Goal: Task Accomplishment & Management: Manage account settings

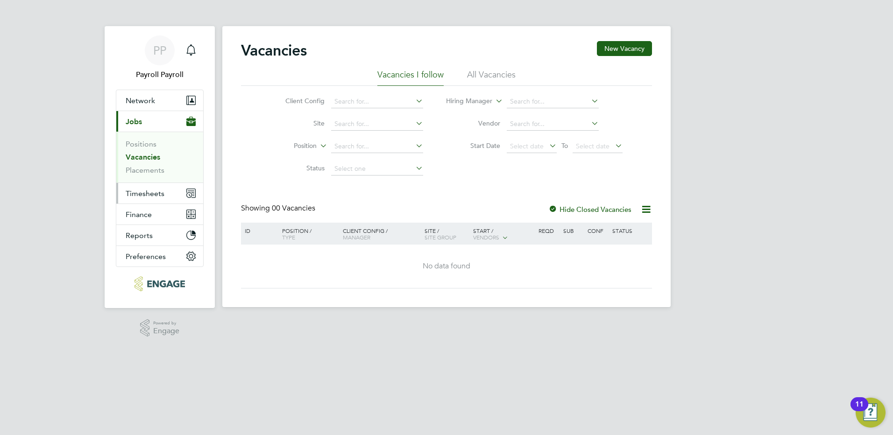
click at [159, 197] on span "Timesheets" at bounding box center [145, 193] width 39 height 9
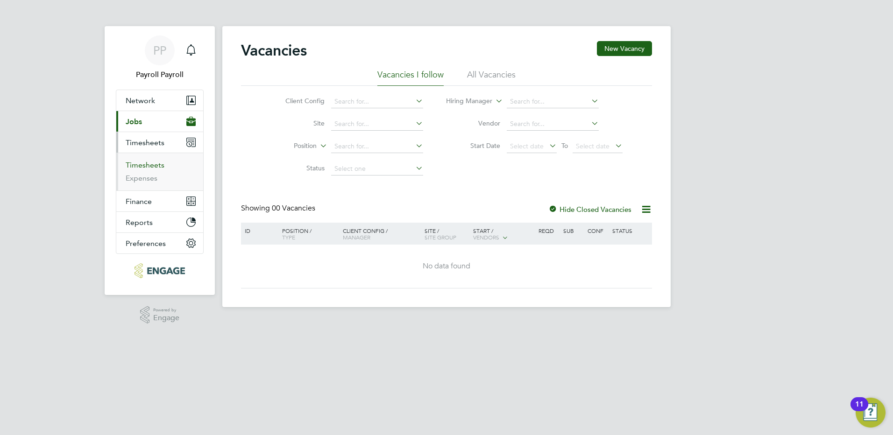
click at [152, 167] on link "Timesheets" at bounding box center [145, 165] width 39 height 9
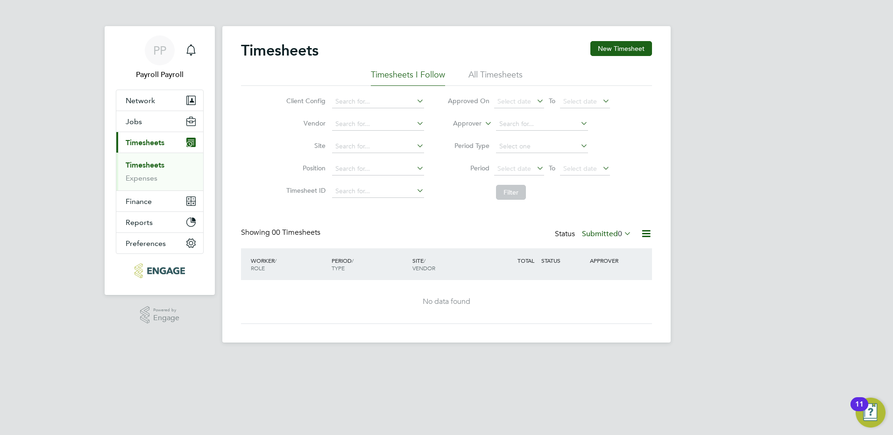
click at [505, 76] on li "All Timesheets" at bounding box center [495, 77] width 54 height 17
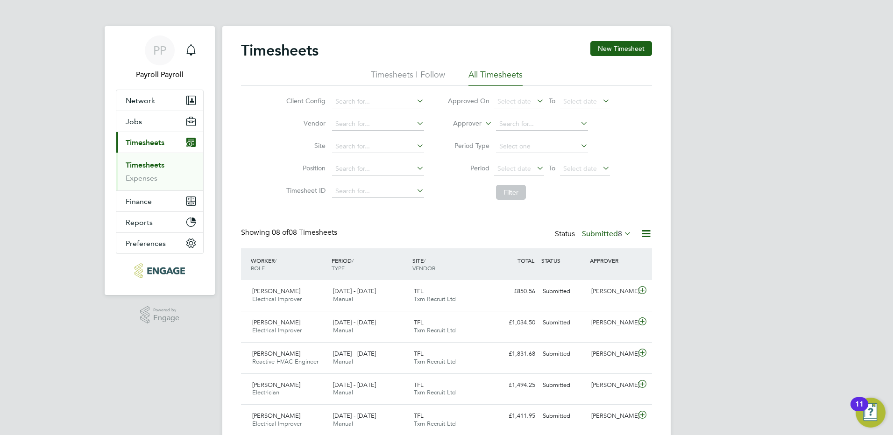
click at [603, 231] on label "Submitted 8" at bounding box center [606, 233] width 49 height 9
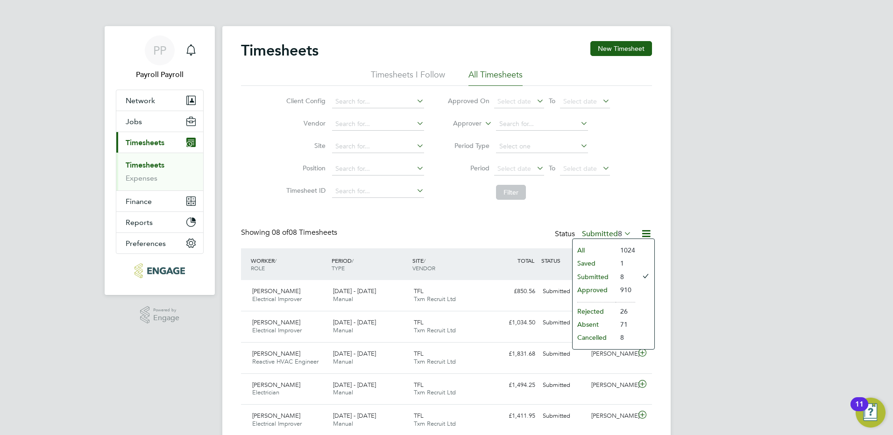
click at [599, 287] on li "Approved" at bounding box center [593, 289] width 43 height 13
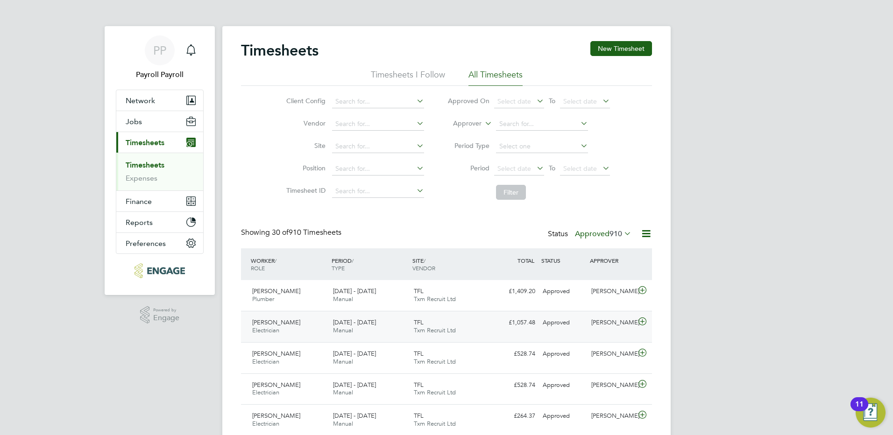
click at [314, 324] on div "[PERSON_NAME] Electrician [DATE] - [DATE]" at bounding box center [288, 326] width 81 height 23
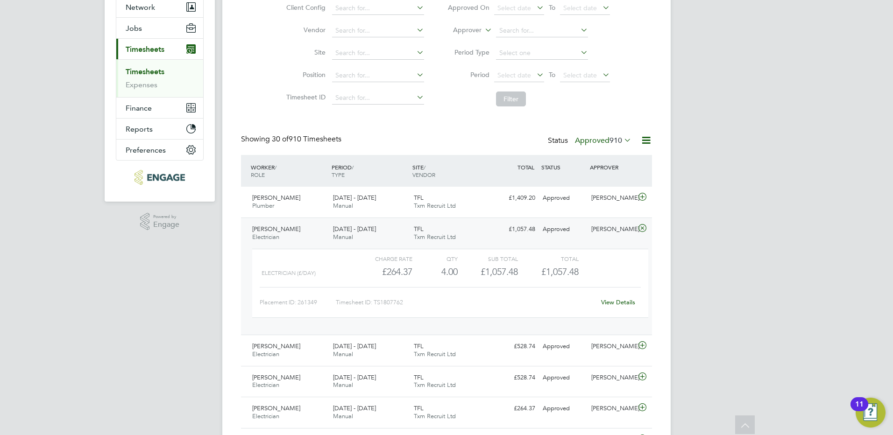
click at [288, 231] on span "[PERSON_NAME]" at bounding box center [276, 229] width 48 height 8
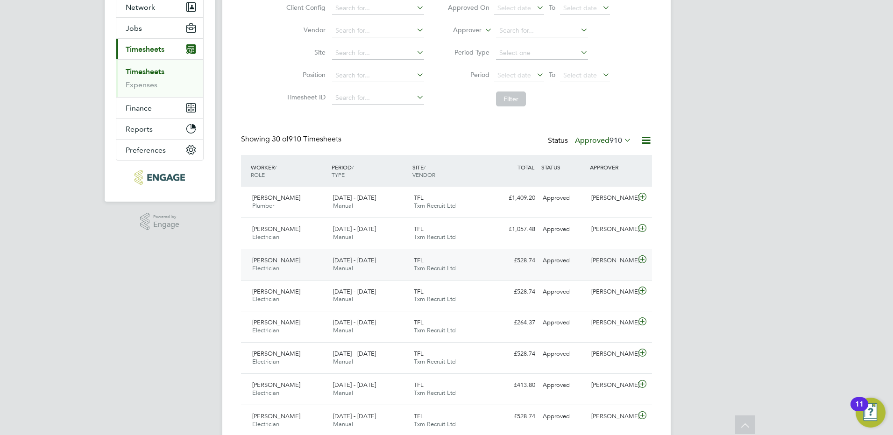
click at [287, 260] on span "[PERSON_NAME]" at bounding box center [276, 260] width 48 height 8
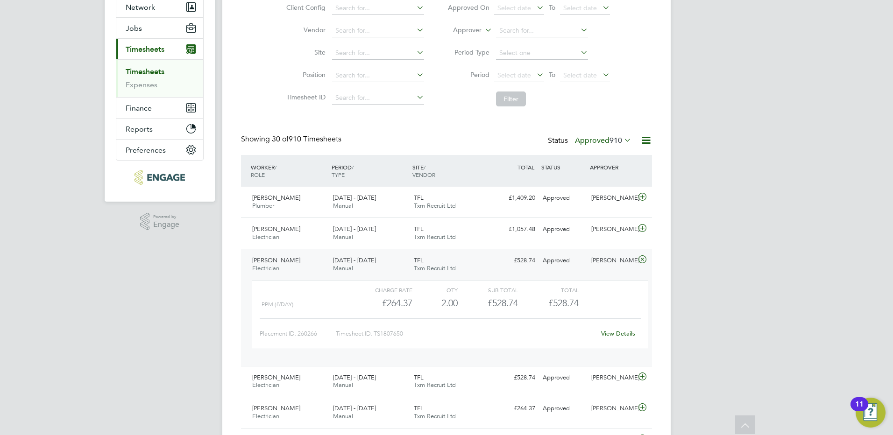
click at [281, 262] on span "[PERSON_NAME]" at bounding box center [276, 260] width 48 height 8
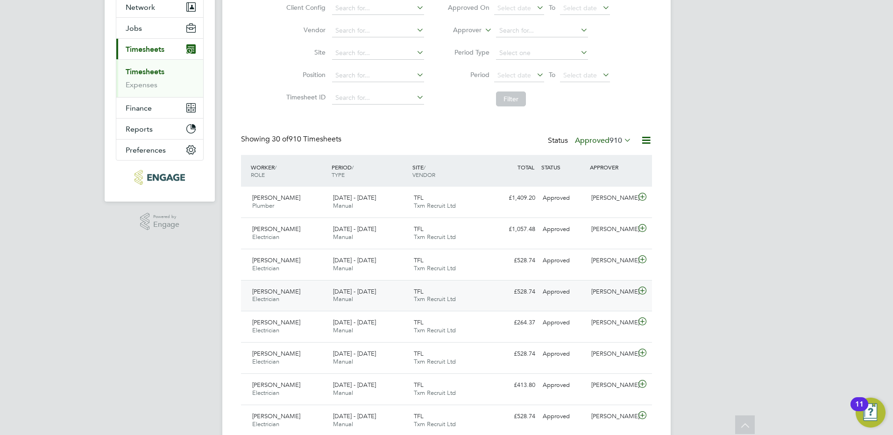
click at [283, 288] on div "[PERSON_NAME] Electrician [DATE] - [DATE]" at bounding box center [288, 295] width 81 height 23
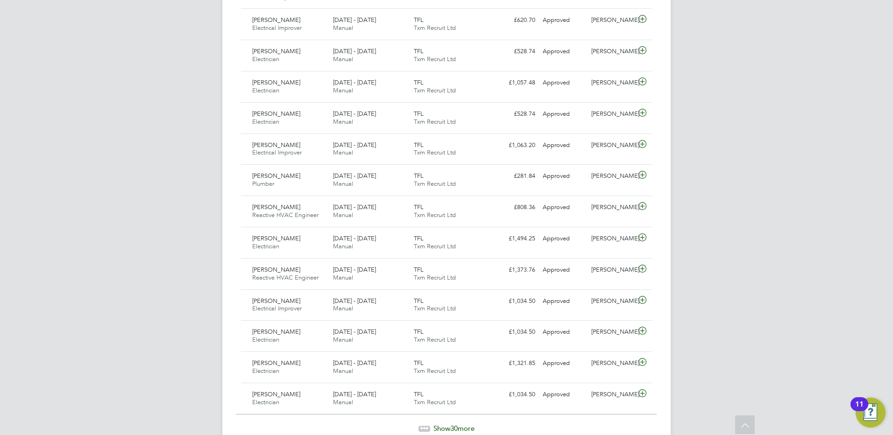
scroll to position [928, 0]
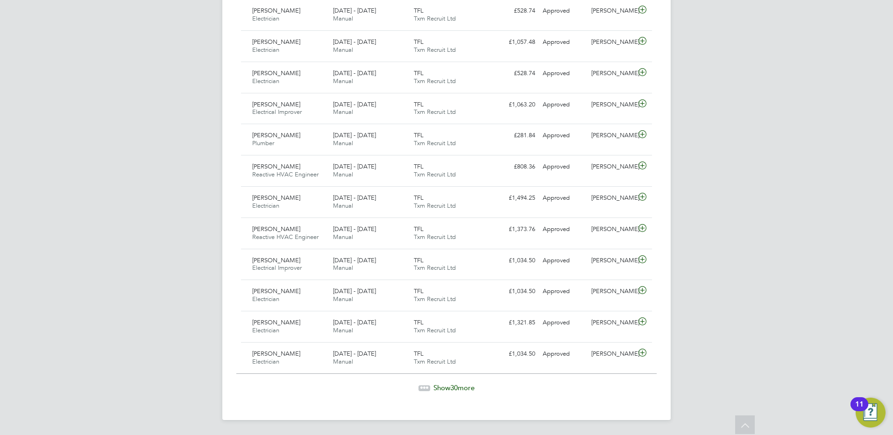
click at [451, 386] on span "30" at bounding box center [453, 387] width 7 height 9
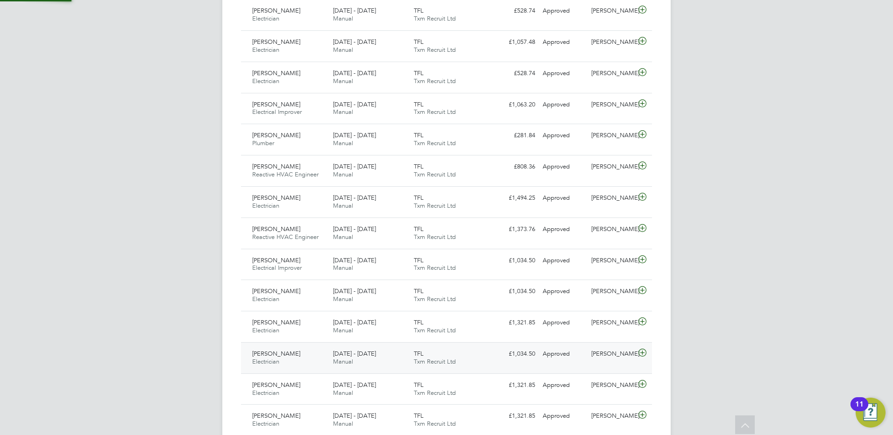
scroll to position [24, 81]
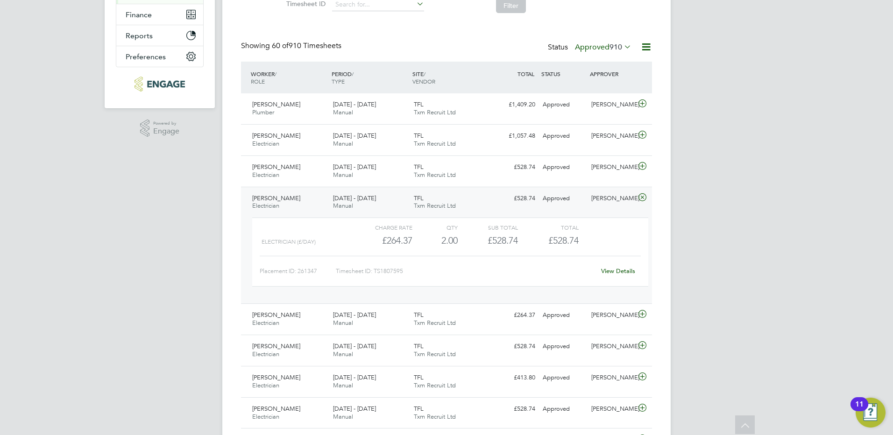
click at [284, 198] on span "[PERSON_NAME]" at bounding box center [276, 198] width 48 height 8
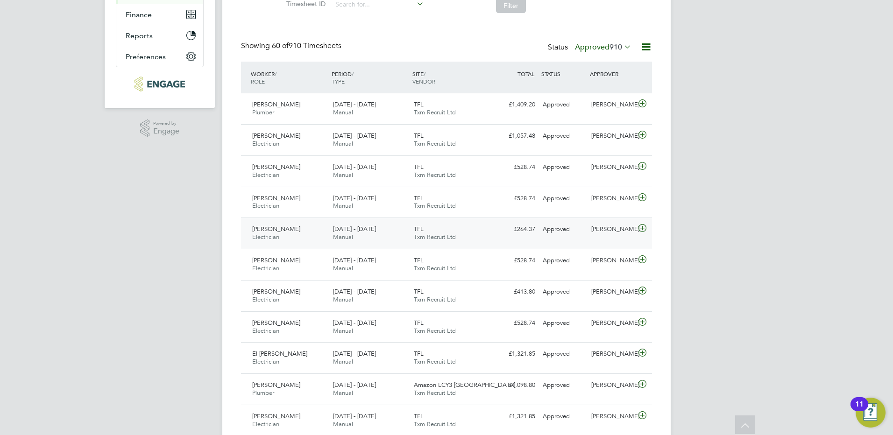
click at [280, 231] on span "[PERSON_NAME]" at bounding box center [276, 229] width 48 height 8
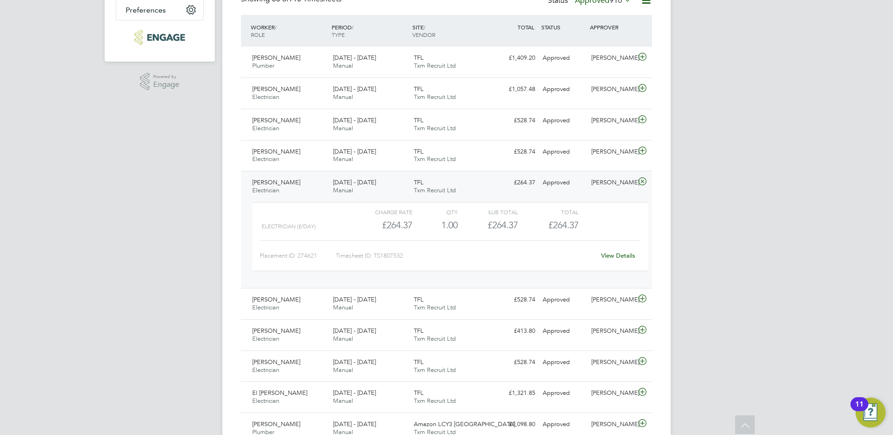
click at [297, 183] on div "[PERSON_NAME] Electrician [DATE] - [DATE]" at bounding box center [288, 186] width 81 height 23
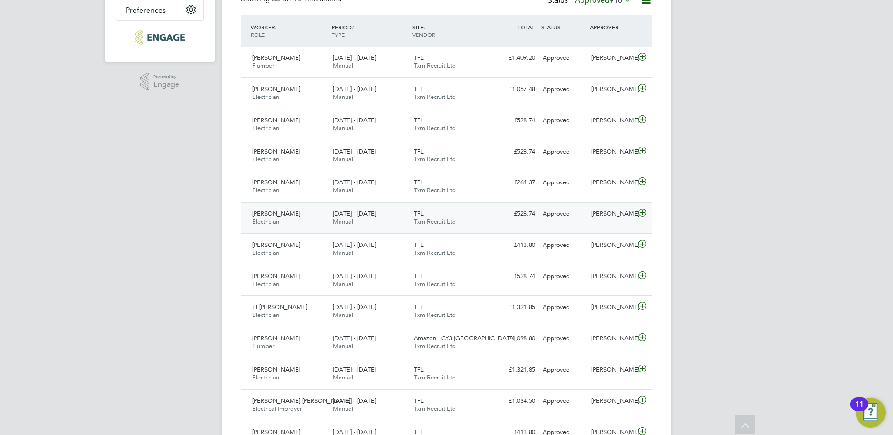
click at [277, 213] on span "[PERSON_NAME]" at bounding box center [276, 214] width 48 height 8
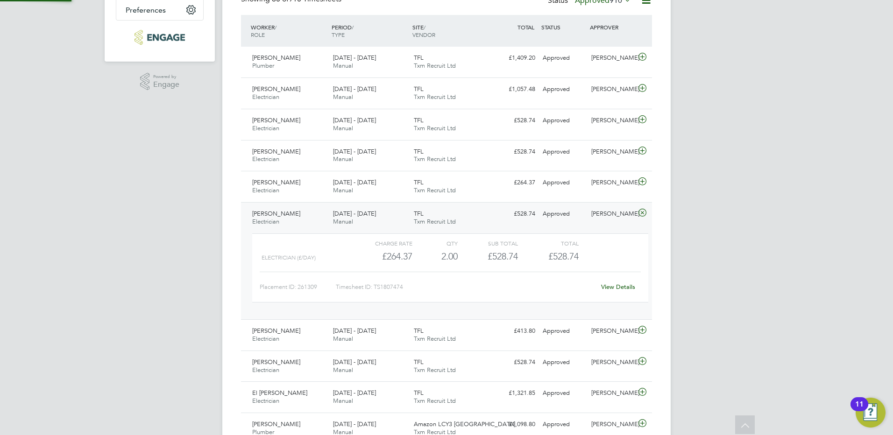
scroll to position [16, 91]
click at [258, 218] on span "Electrician" at bounding box center [265, 222] width 27 height 8
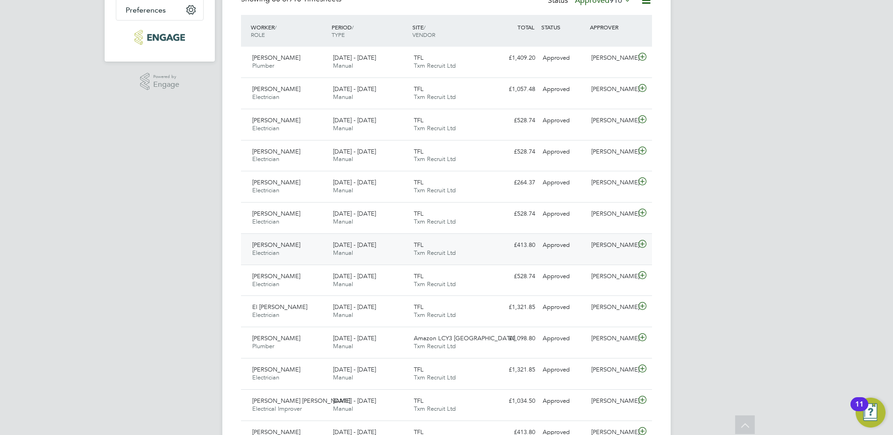
click at [275, 250] on span "Electrician" at bounding box center [265, 253] width 27 height 8
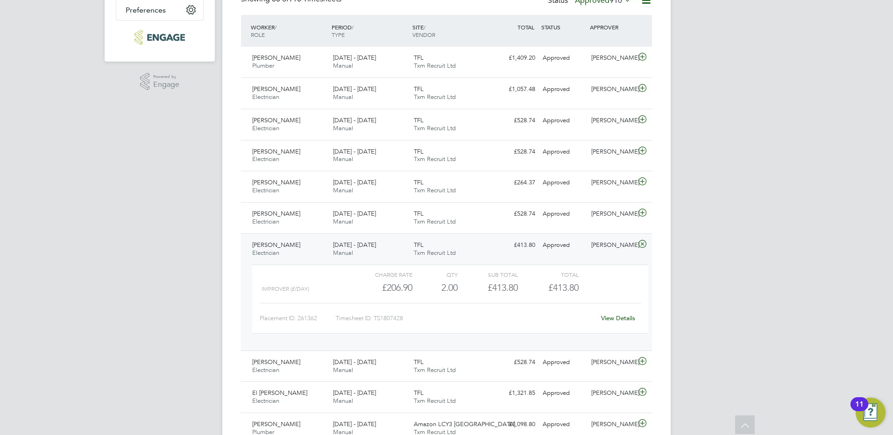
click at [263, 248] on span "[PERSON_NAME]" at bounding box center [276, 245] width 48 height 8
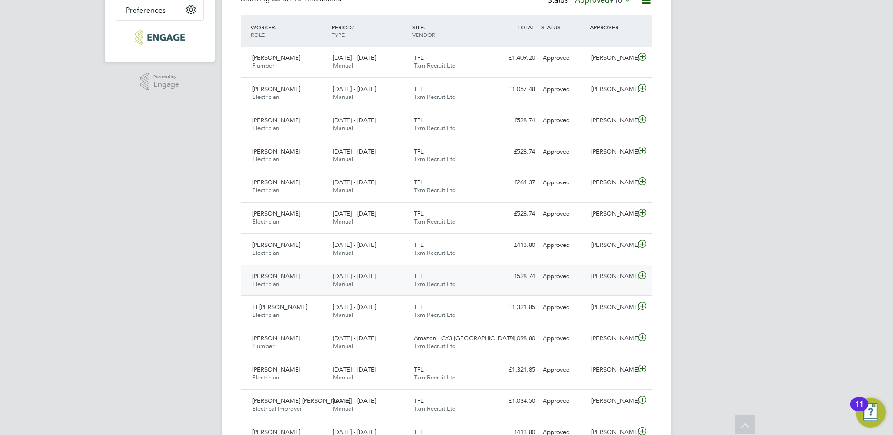
click at [268, 278] on span "[PERSON_NAME]" at bounding box center [276, 276] width 48 height 8
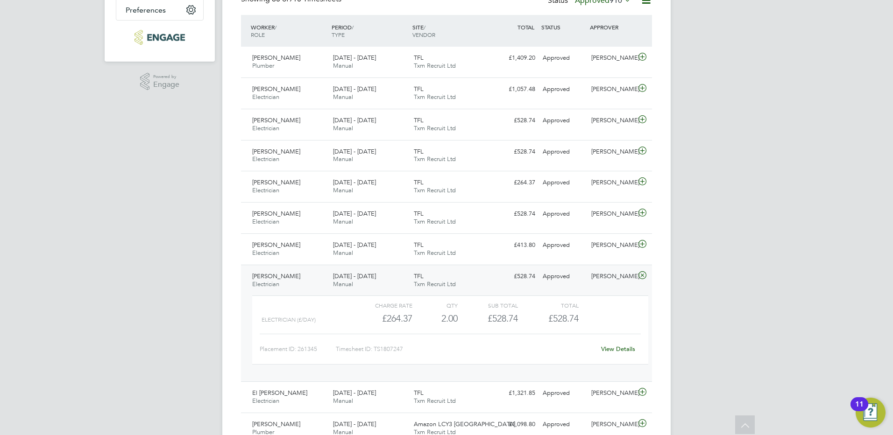
click at [278, 274] on span "[PERSON_NAME]" at bounding box center [276, 276] width 48 height 8
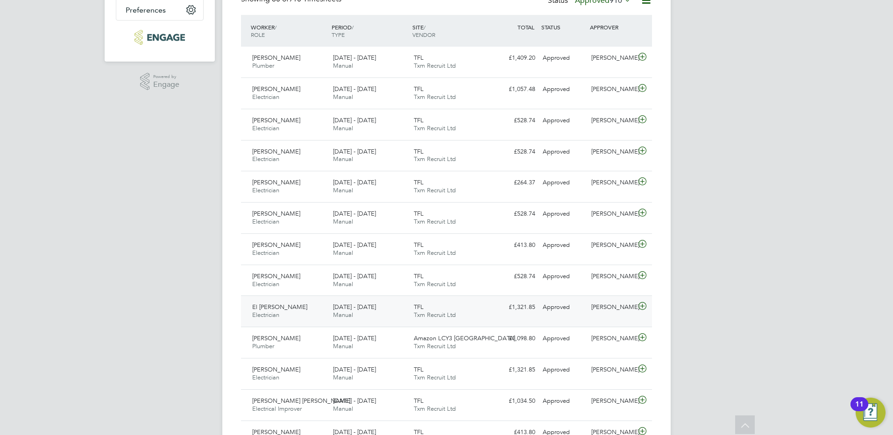
click at [279, 307] on span "El [PERSON_NAME]" at bounding box center [279, 307] width 55 height 8
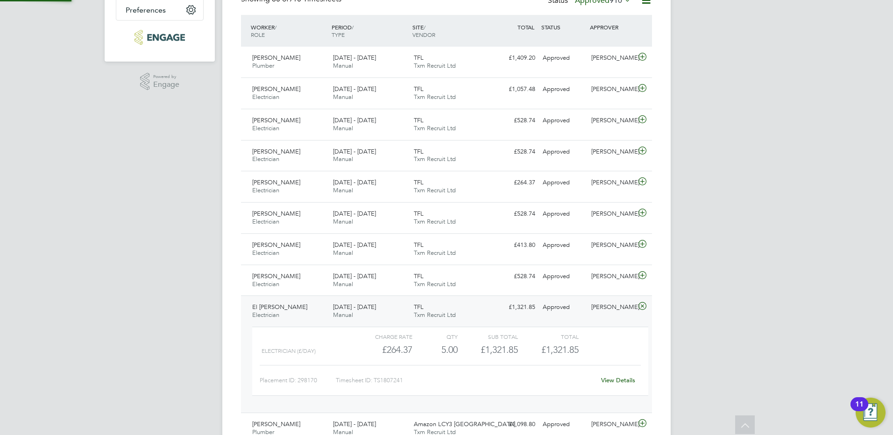
scroll to position [280, 0]
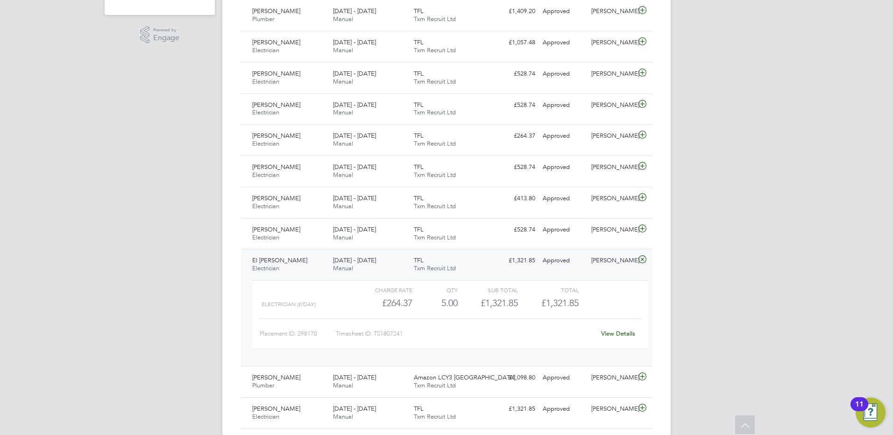
click at [277, 257] on span "El [PERSON_NAME]" at bounding box center [279, 260] width 55 height 8
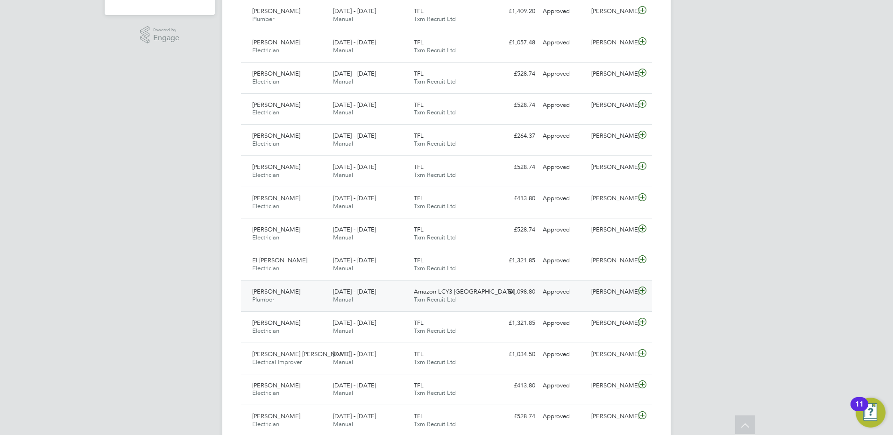
click at [276, 291] on span "[PERSON_NAME]" at bounding box center [276, 292] width 48 height 8
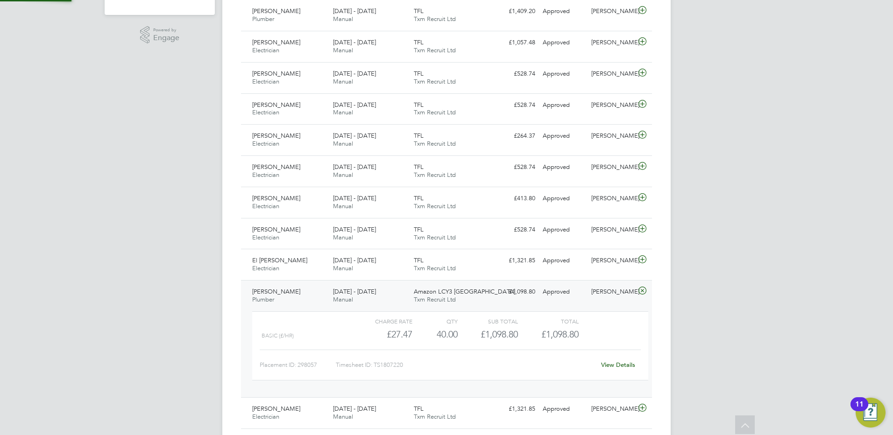
scroll to position [327, 0]
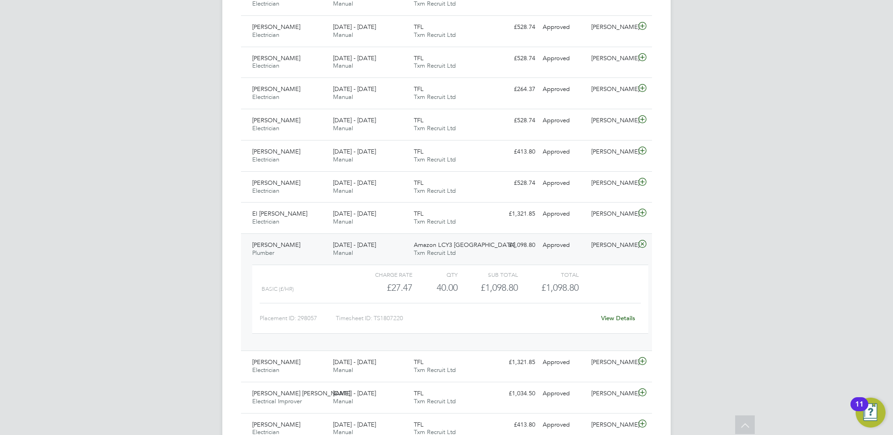
click at [294, 244] on div "[PERSON_NAME] Plumber [DATE] - [DATE]" at bounding box center [288, 249] width 81 height 23
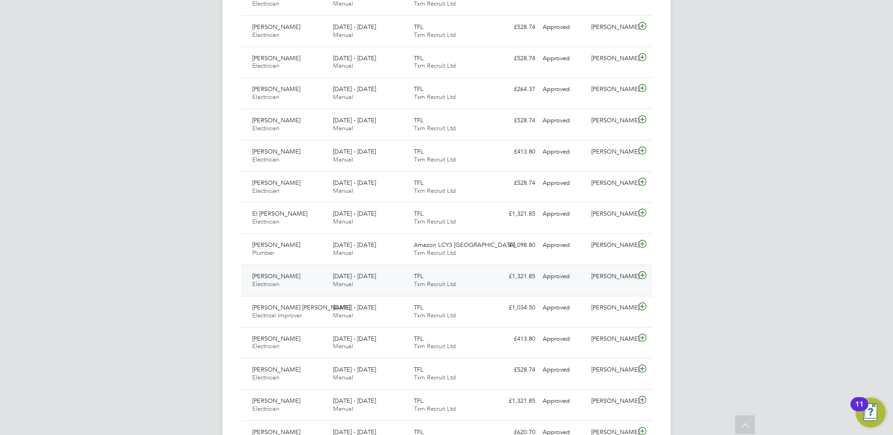
click at [286, 275] on div "[PERSON_NAME] Electrician [DATE] - [DATE]" at bounding box center [288, 280] width 81 height 23
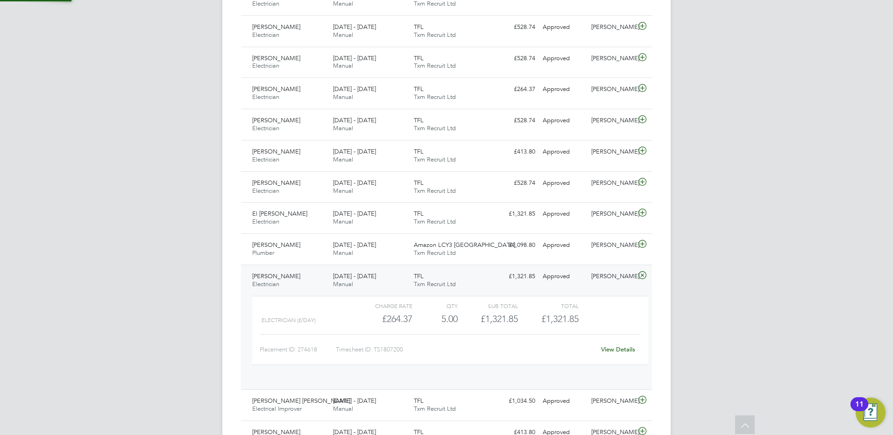
scroll to position [16, 91]
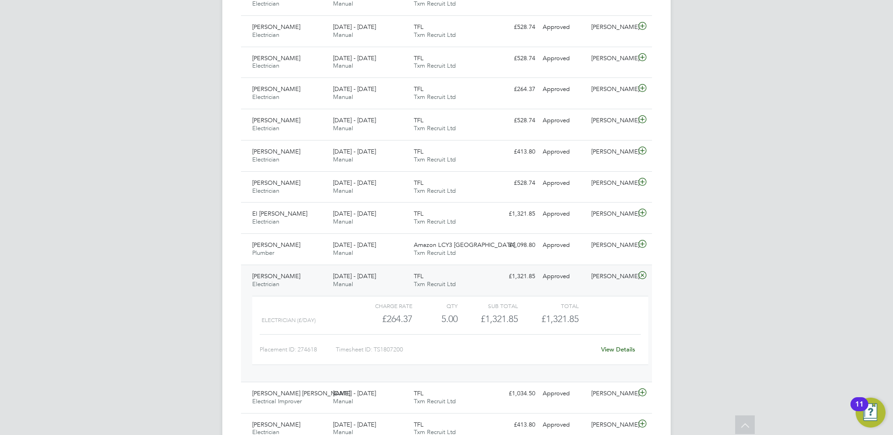
click at [269, 279] on span "[PERSON_NAME]" at bounding box center [276, 276] width 48 height 8
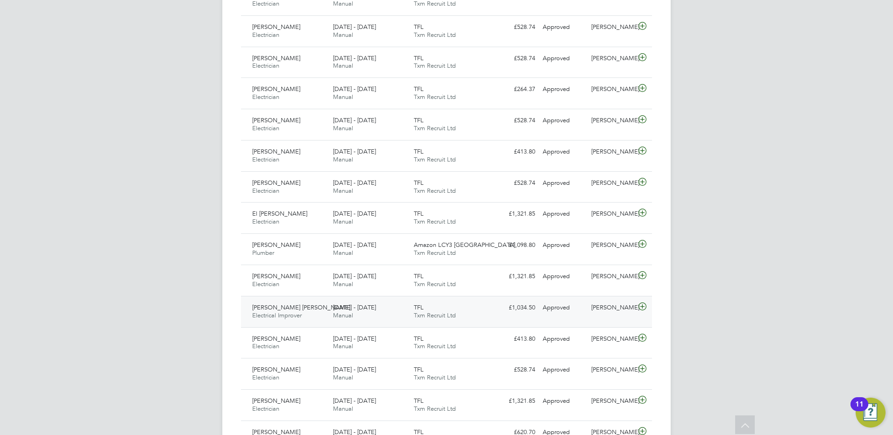
click at [272, 310] on span "[PERSON_NAME] [PERSON_NAME]" at bounding box center [301, 307] width 98 height 8
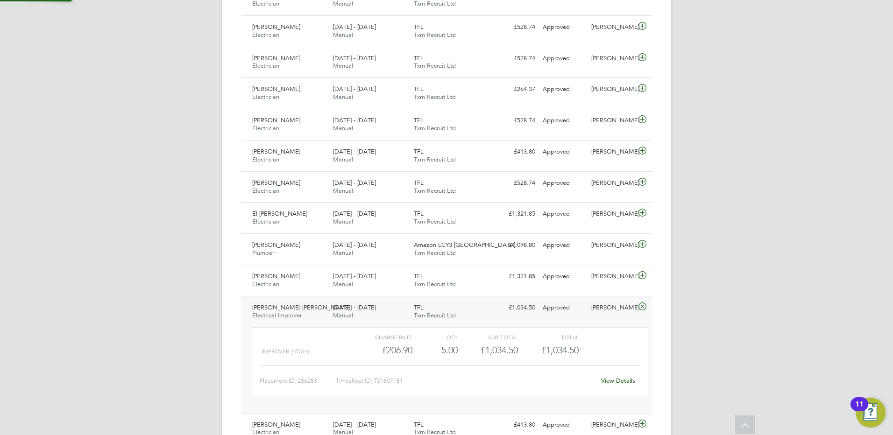
scroll to position [373, 0]
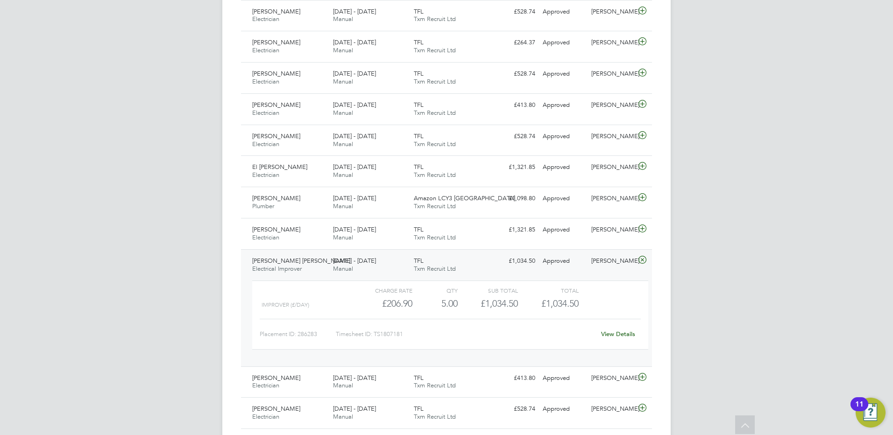
click at [269, 262] on span "[PERSON_NAME] [PERSON_NAME]" at bounding box center [301, 261] width 98 height 8
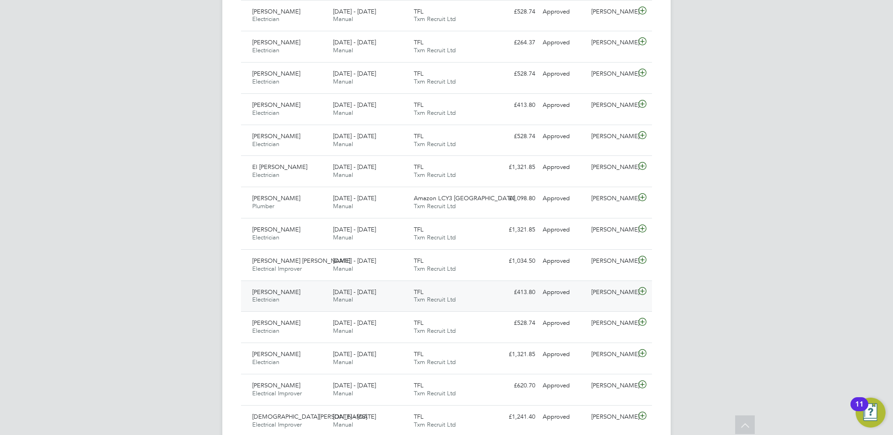
click at [275, 290] on span "[PERSON_NAME]" at bounding box center [276, 292] width 48 height 8
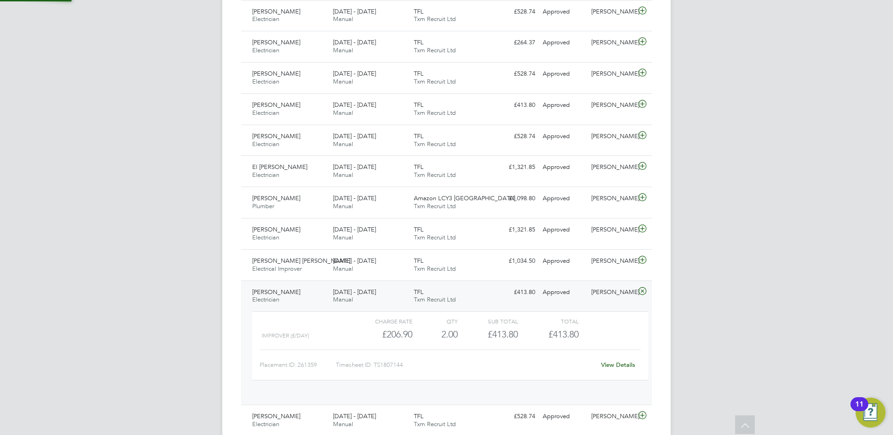
scroll to position [420, 0]
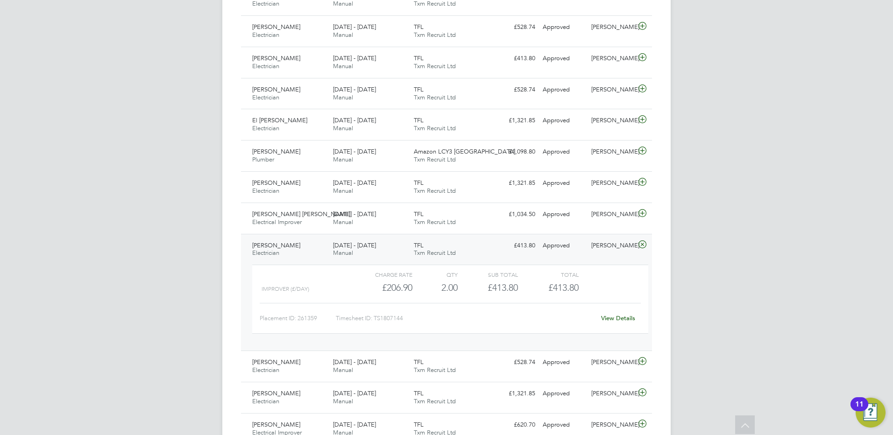
click at [267, 247] on span "[PERSON_NAME]" at bounding box center [276, 245] width 48 height 8
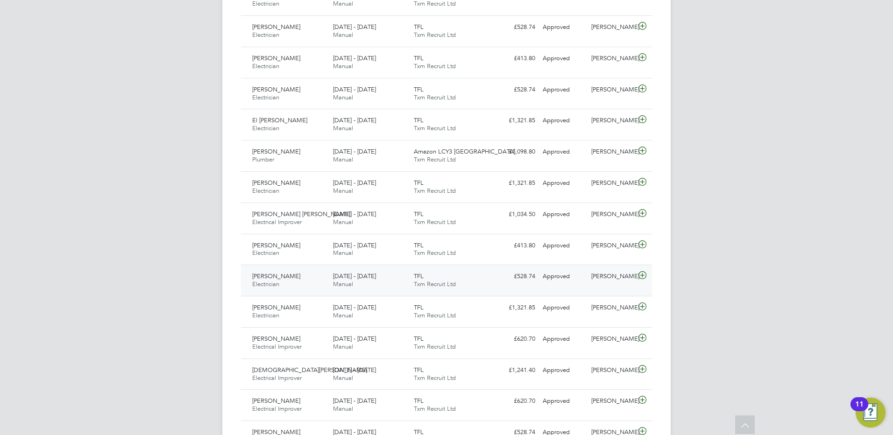
click at [277, 275] on span "[PERSON_NAME]" at bounding box center [276, 276] width 48 height 8
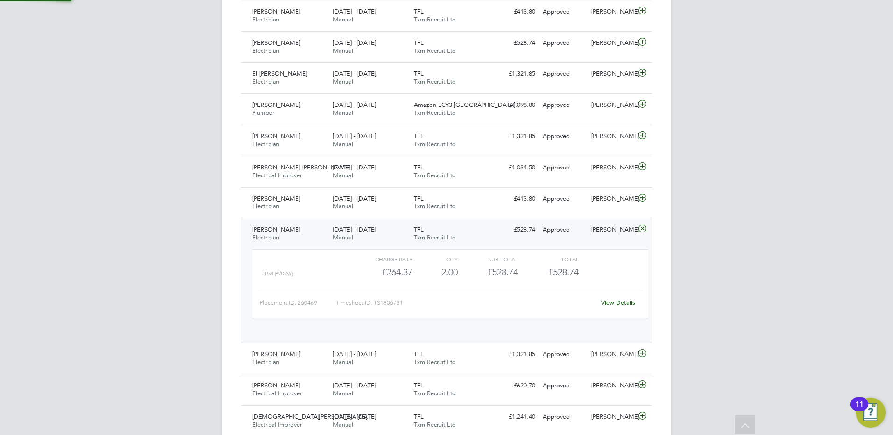
scroll to position [16, 91]
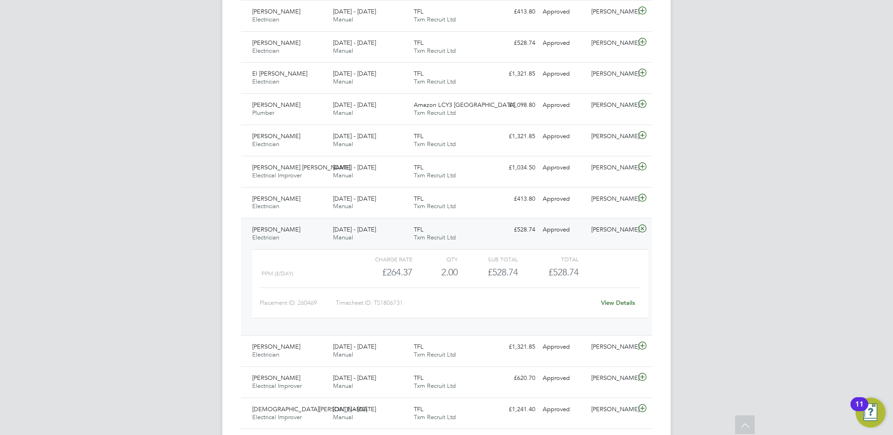
click at [279, 230] on span "[PERSON_NAME]" at bounding box center [276, 229] width 48 height 8
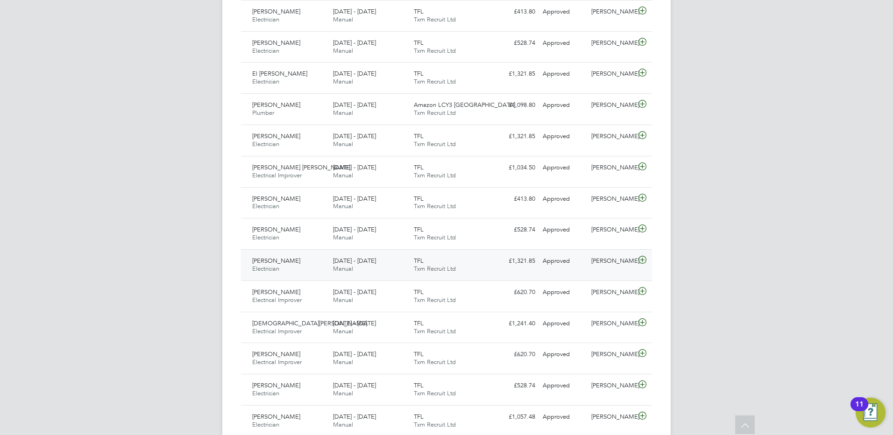
click at [283, 261] on span "[PERSON_NAME]" at bounding box center [276, 261] width 48 height 8
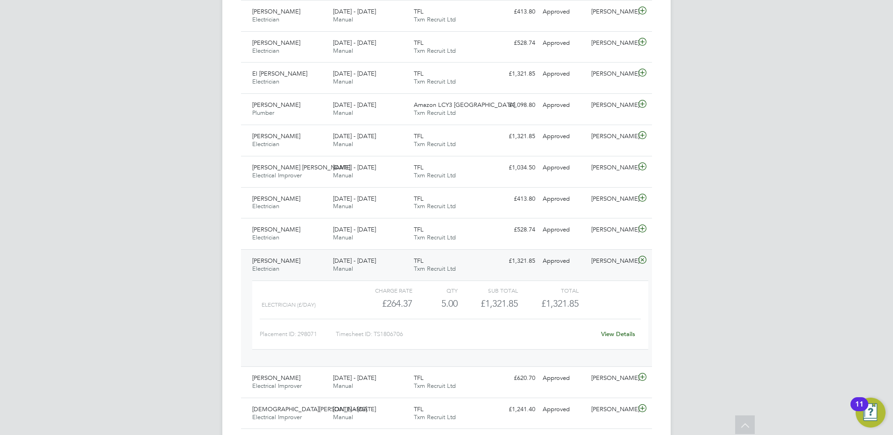
click at [287, 260] on span "[PERSON_NAME]" at bounding box center [276, 261] width 48 height 8
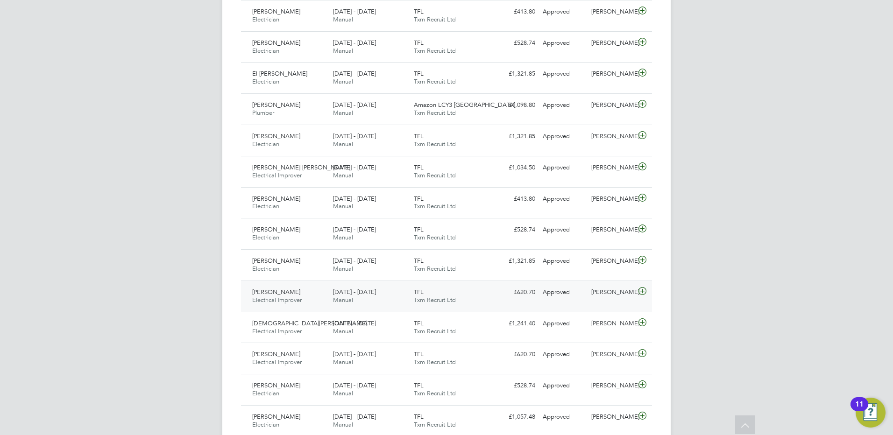
click at [293, 292] on span "[PERSON_NAME]" at bounding box center [276, 292] width 48 height 8
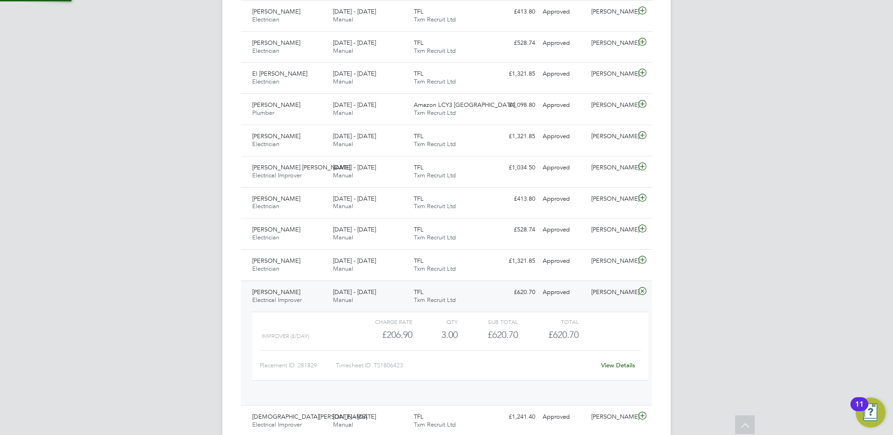
scroll to position [513, 0]
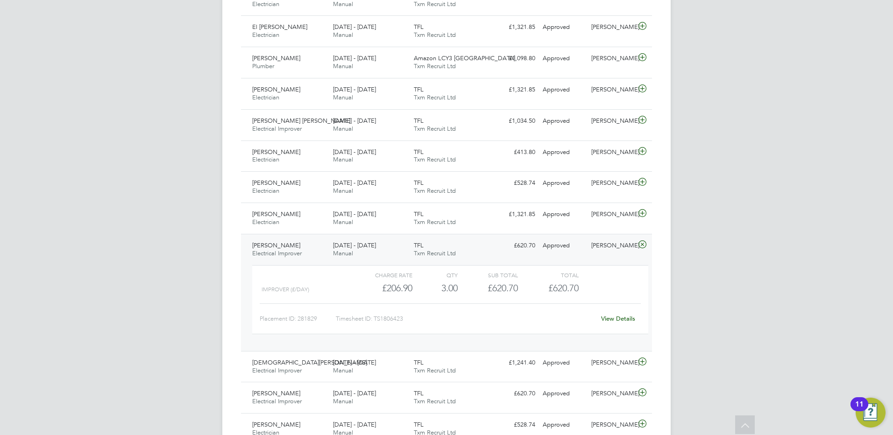
click at [293, 247] on span "[PERSON_NAME]" at bounding box center [276, 245] width 48 height 8
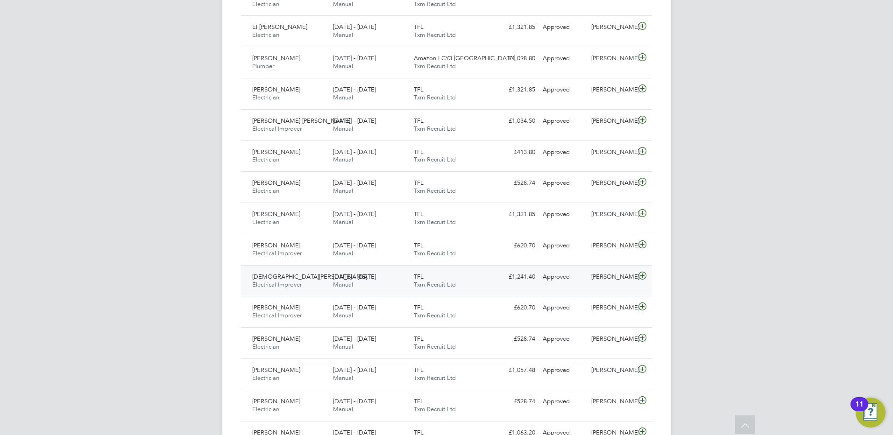
click at [295, 276] on span "[DEMOGRAPHIC_DATA][PERSON_NAME]" at bounding box center [309, 277] width 115 height 8
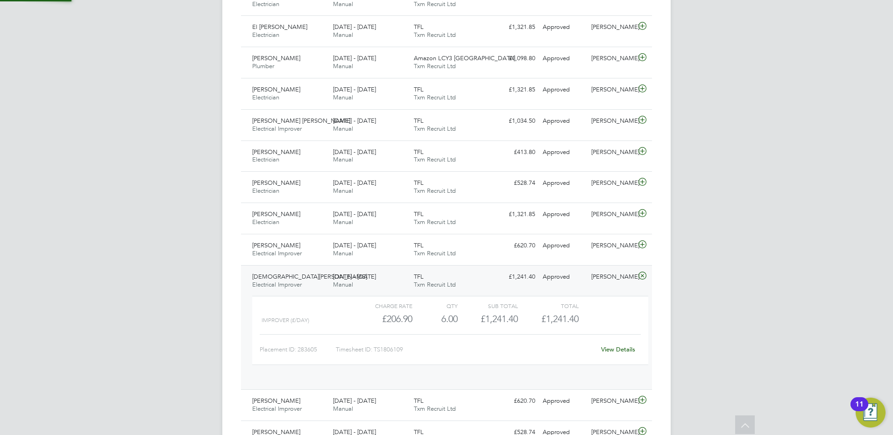
scroll to position [560, 0]
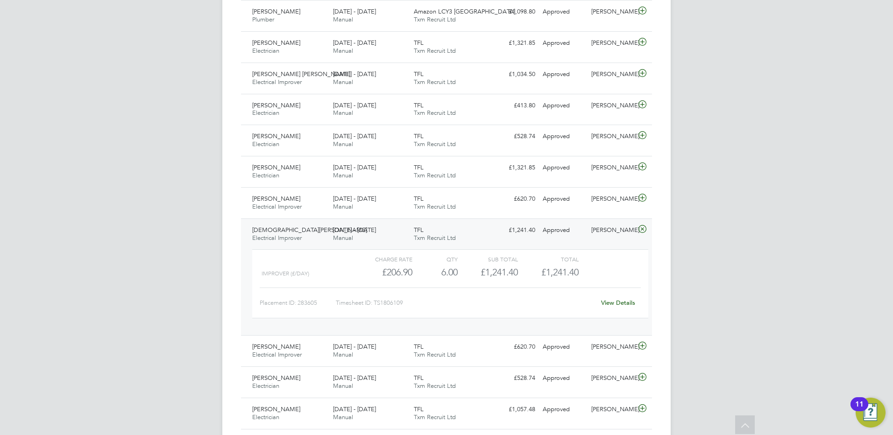
click at [298, 232] on span "[DEMOGRAPHIC_DATA][PERSON_NAME]" at bounding box center [309, 230] width 115 height 8
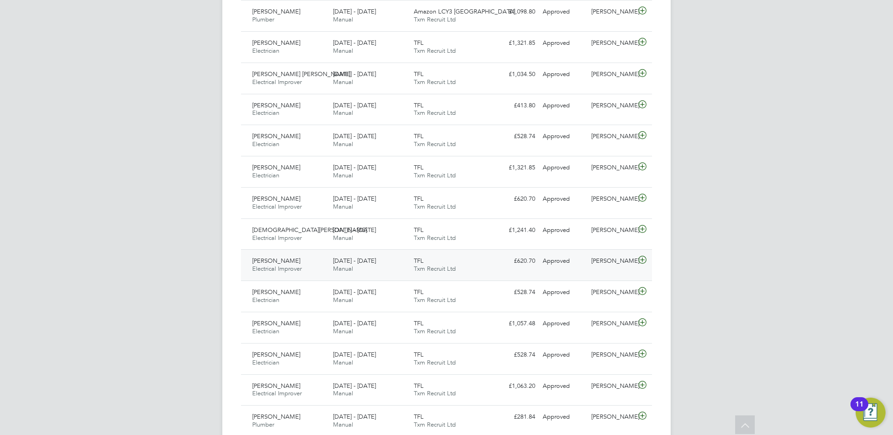
click at [293, 261] on span "[PERSON_NAME]" at bounding box center [276, 261] width 48 height 8
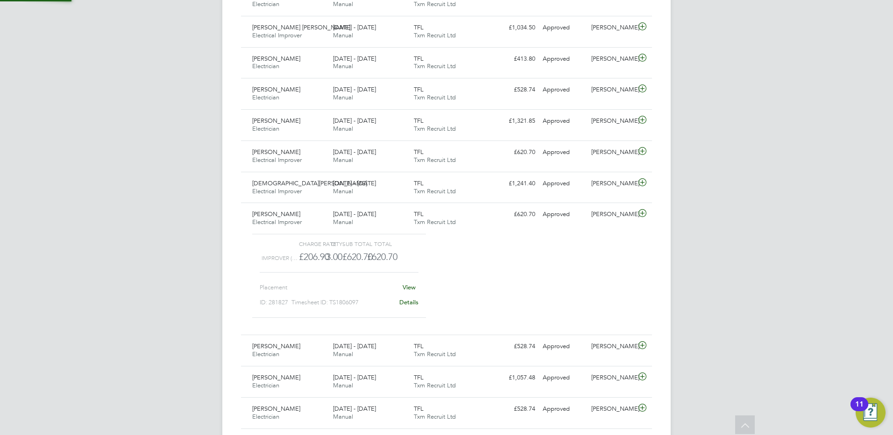
scroll to position [16, 91]
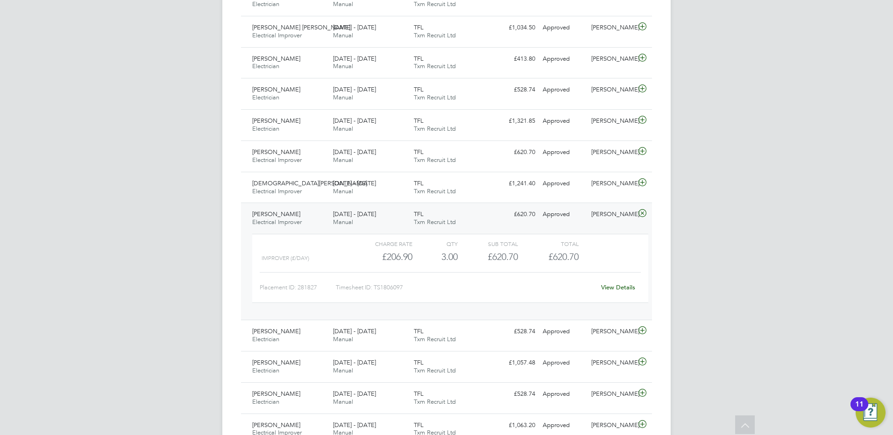
click at [296, 218] on div "[PERSON_NAME] Electrical Improver [DATE] - [DATE]" at bounding box center [288, 218] width 81 height 23
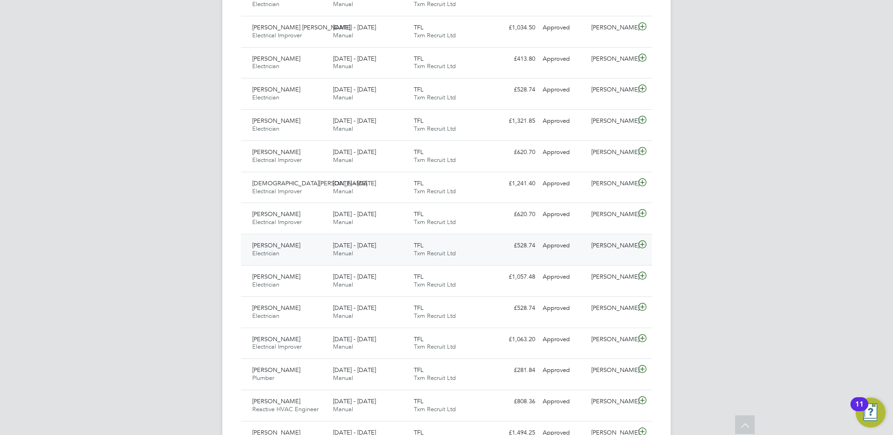
click at [290, 246] on span "[PERSON_NAME]" at bounding box center [276, 245] width 48 height 8
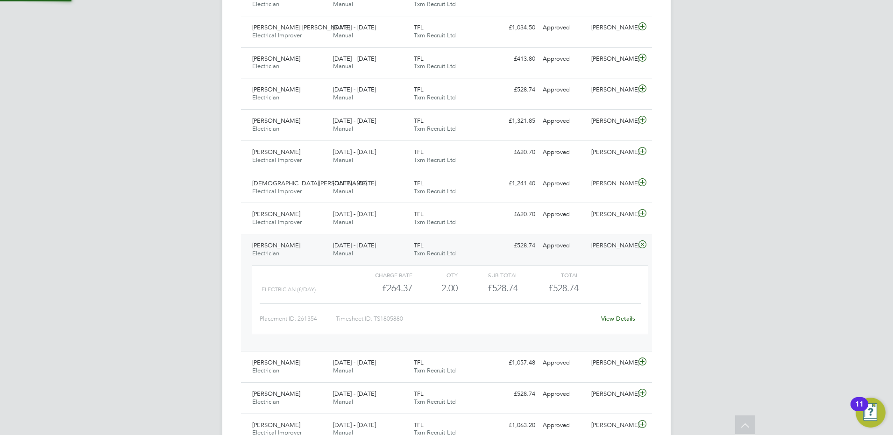
scroll to position [654, 0]
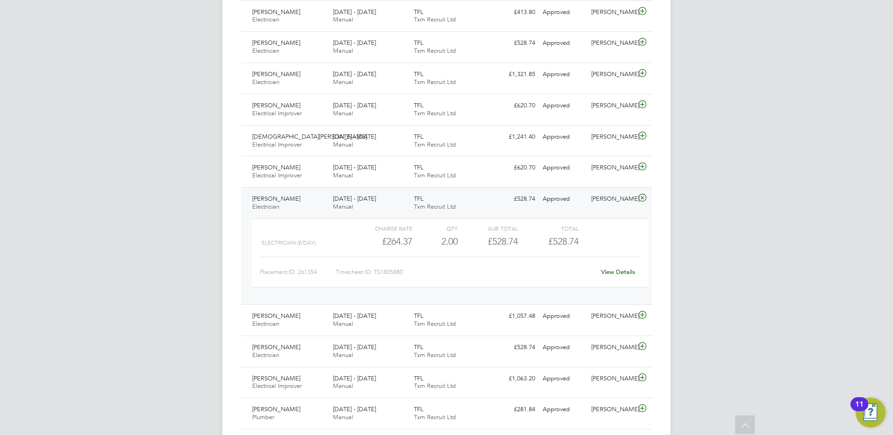
click at [272, 201] on span "[PERSON_NAME]" at bounding box center [276, 199] width 48 height 8
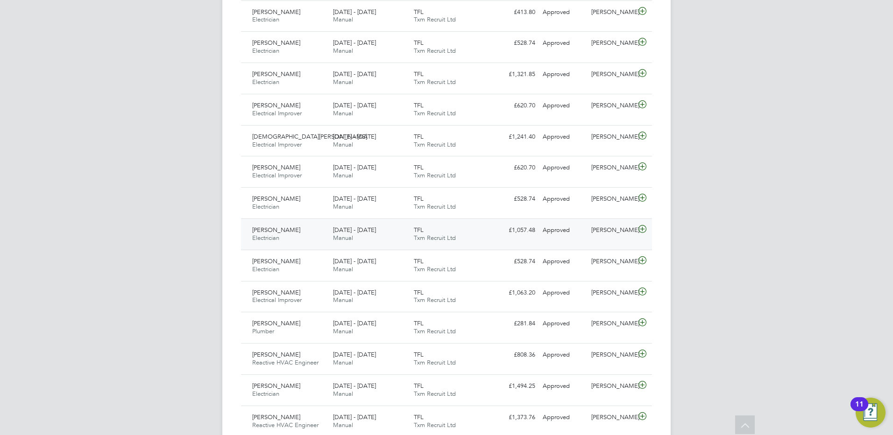
drag, startPoint x: 273, startPoint y: 232, endPoint x: 301, endPoint y: 230, distance: 27.6
click at [273, 232] on span "[PERSON_NAME]" at bounding box center [276, 230] width 48 height 8
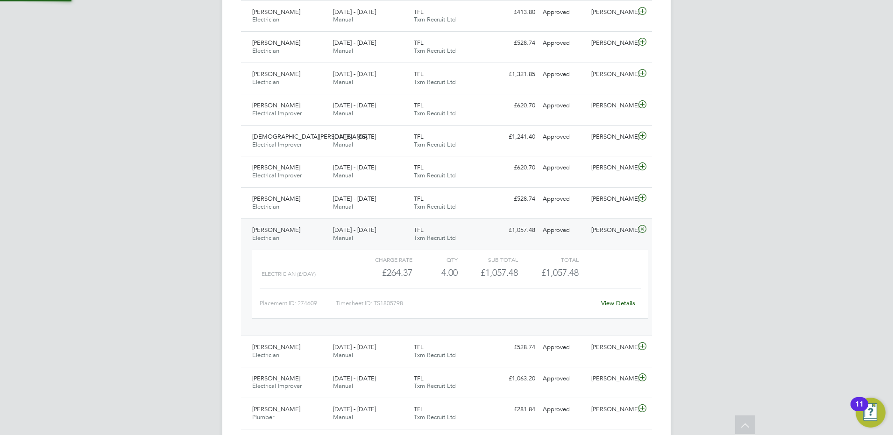
scroll to position [16, 91]
click at [299, 232] on div "[PERSON_NAME] Electrician [DATE] - [DATE]" at bounding box center [288, 234] width 81 height 23
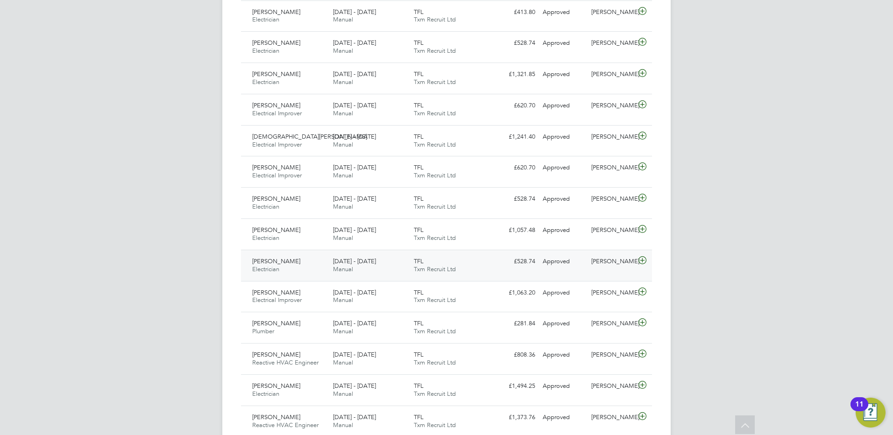
click at [288, 260] on span "[PERSON_NAME]" at bounding box center [276, 261] width 48 height 8
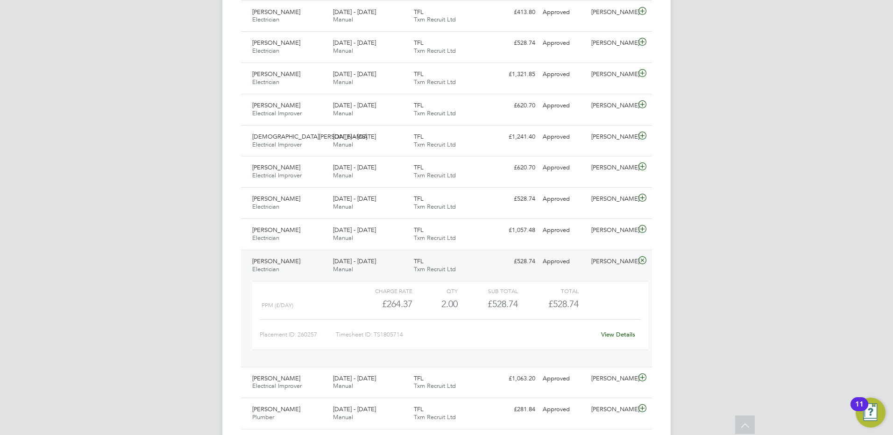
click at [292, 259] on span "[PERSON_NAME]" at bounding box center [276, 261] width 48 height 8
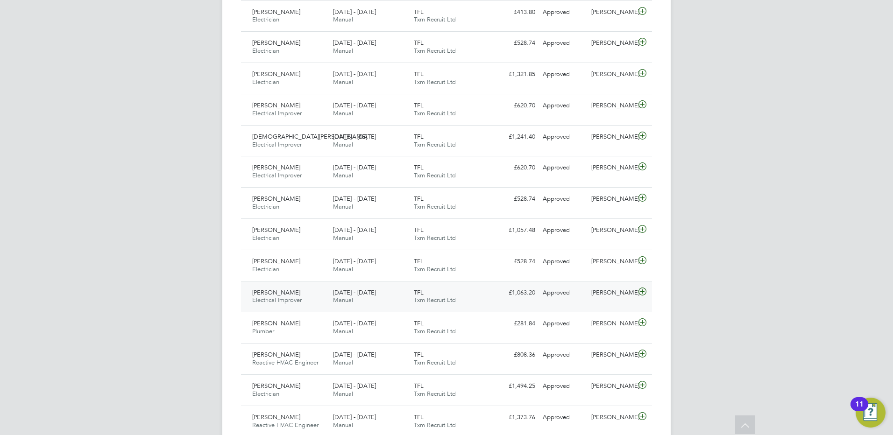
click at [288, 291] on span "[PERSON_NAME]" at bounding box center [276, 292] width 48 height 8
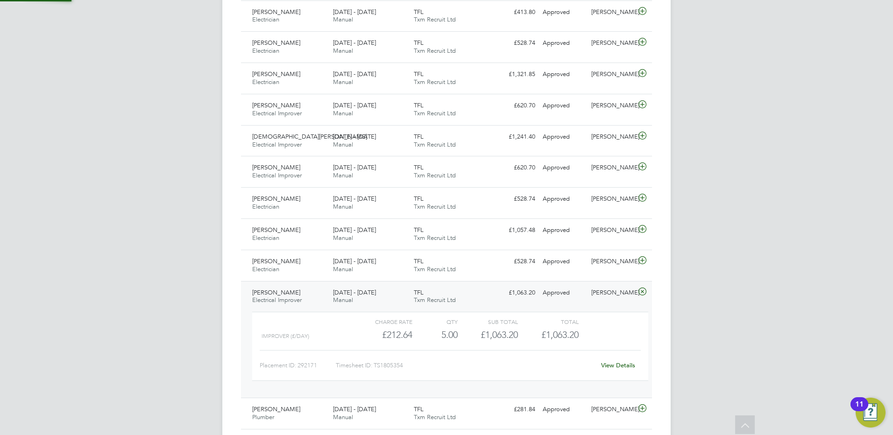
scroll to position [700, 0]
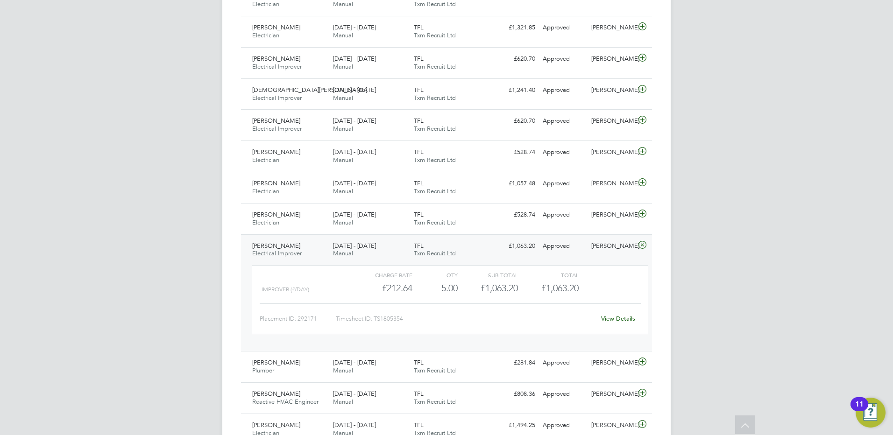
click at [291, 246] on span "[PERSON_NAME]" at bounding box center [276, 246] width 48 height 8
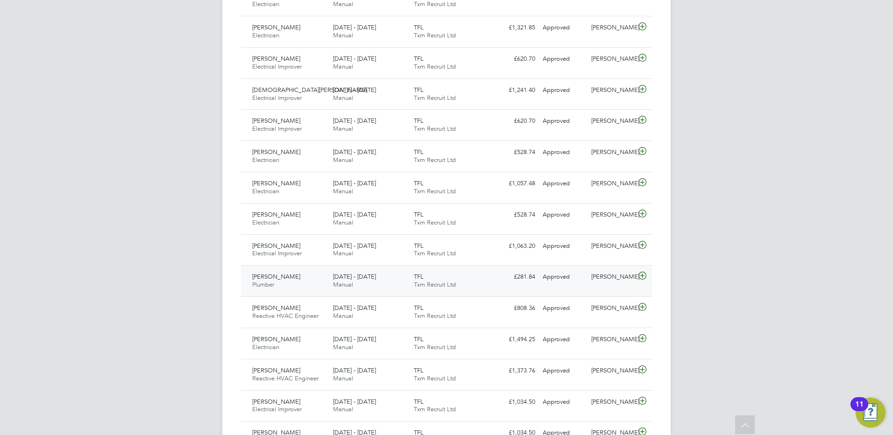
click at [287, 275] on span "[PERSON_NAME]" at bounding box center [276, 277] width 48 height 8
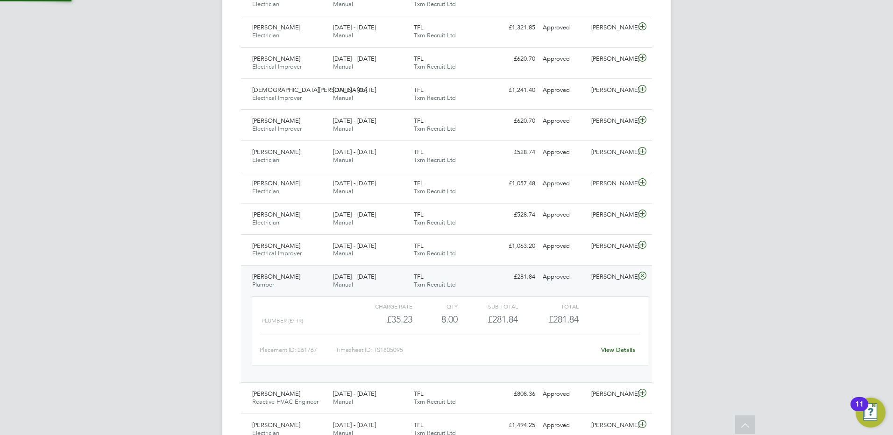
scroll to position [747, 0]
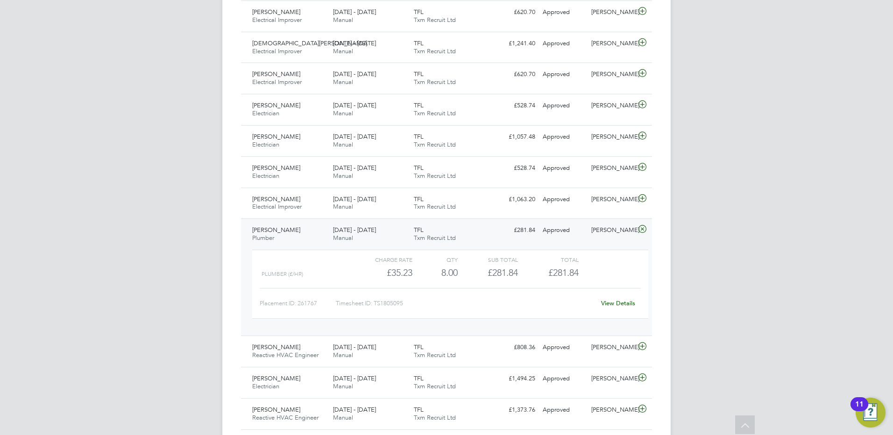
click at [269, 229] on span "[PERSON_NAME]" at bounding box center [276, 230] width 48 height 8
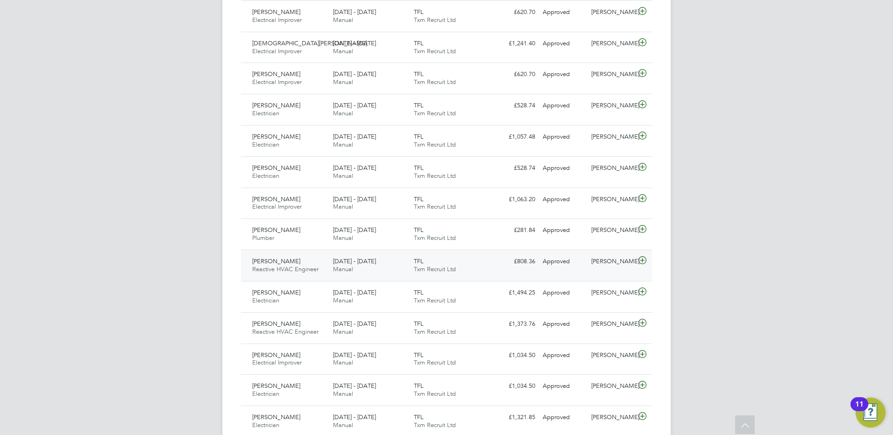
click at [278, 262] on span "[PERSON_NAME]" at bounding box center [276, 261] width 48 height 8
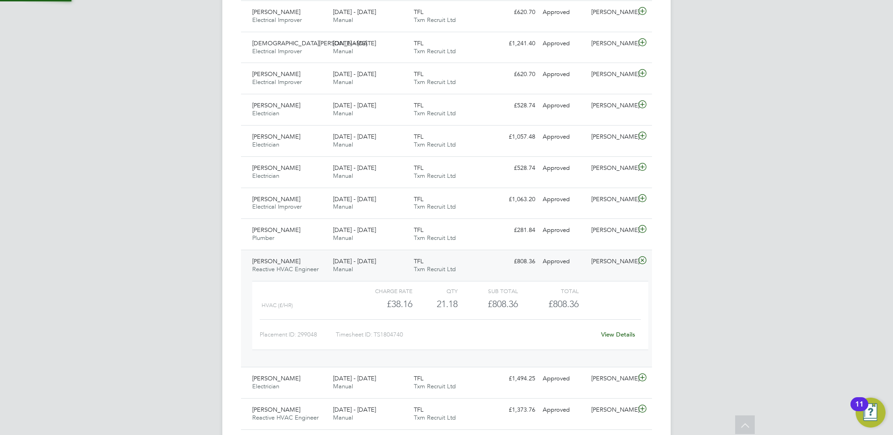
scroll to position [16, 91]
click at [283, 259] on span "[PERSON_NAME]" at bounding box center [276, 261] width 48 height 8
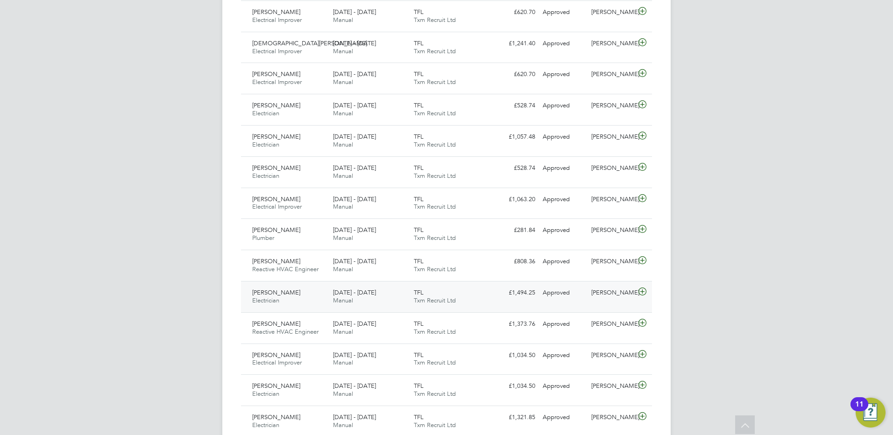
click at [274, 289] on span "[PERSON_NAME]" at bounding box center [276, 292] width 48 height 8
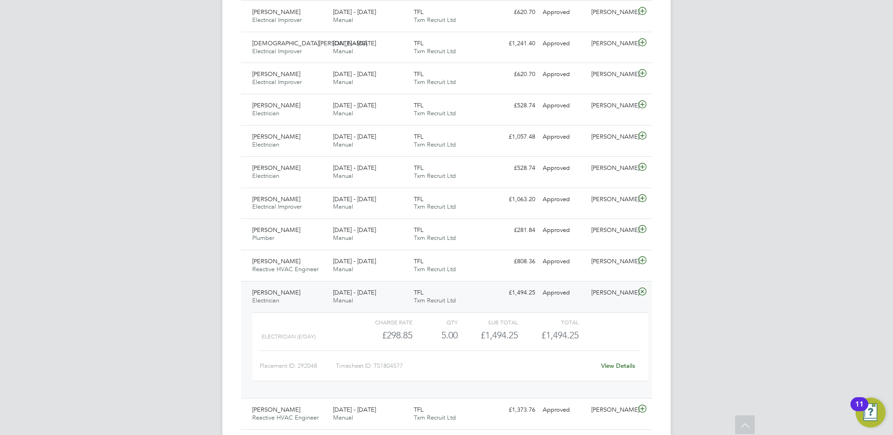
scroll to position [840, 0]
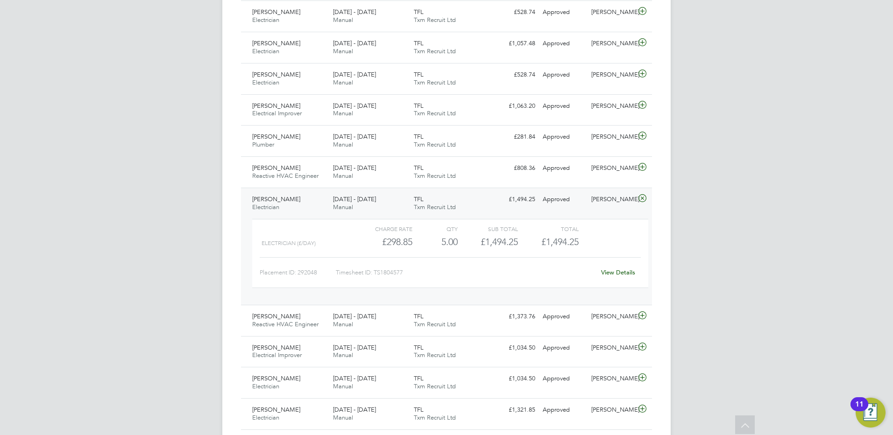
click at [283, 197] on span "[PERSON_NAME]" at bounding box center [276, 199] width 48 height 8
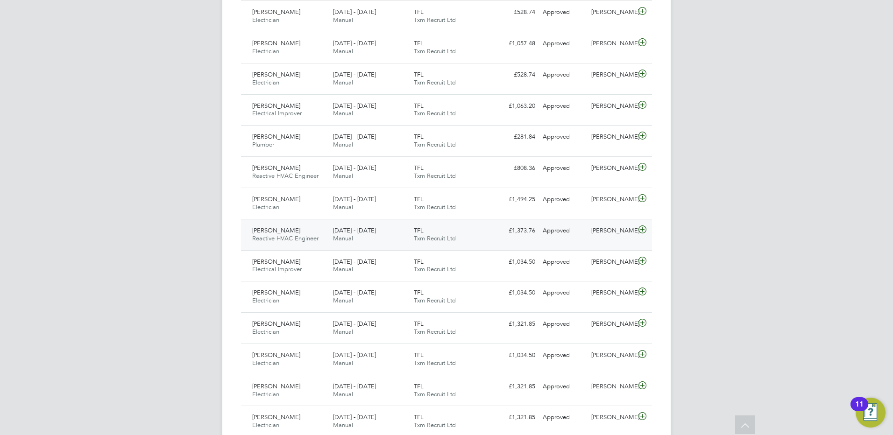
click at [282, 230] on span "[PERSON_NAME]" at bounding box center [276, 230] width 48 height 8
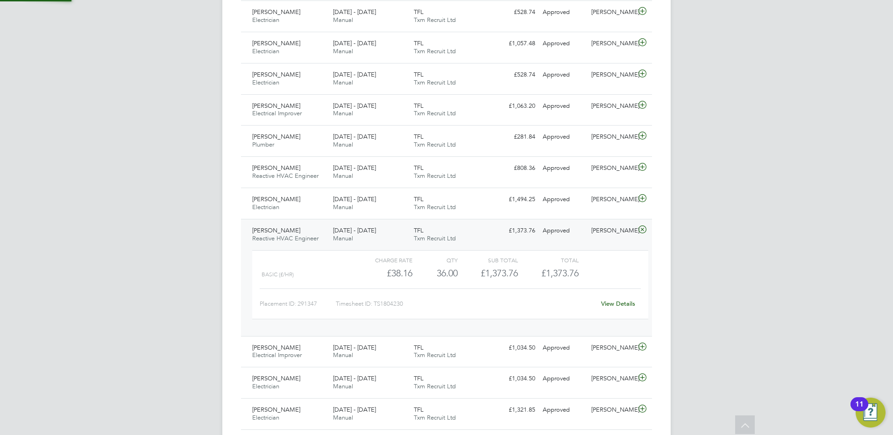
scroll to position [16, 91]
click at [288, 230] on span "[PERSON_NAME]" at bounding box center [276, 230] width 48 height 8
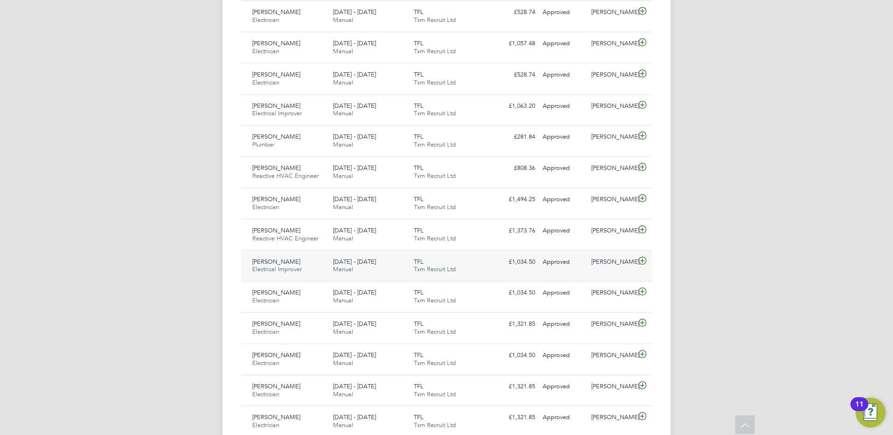
click at [292, 260] on span "[PERSON_NAME]" at bounding box center [276, 262] width 48 height 8
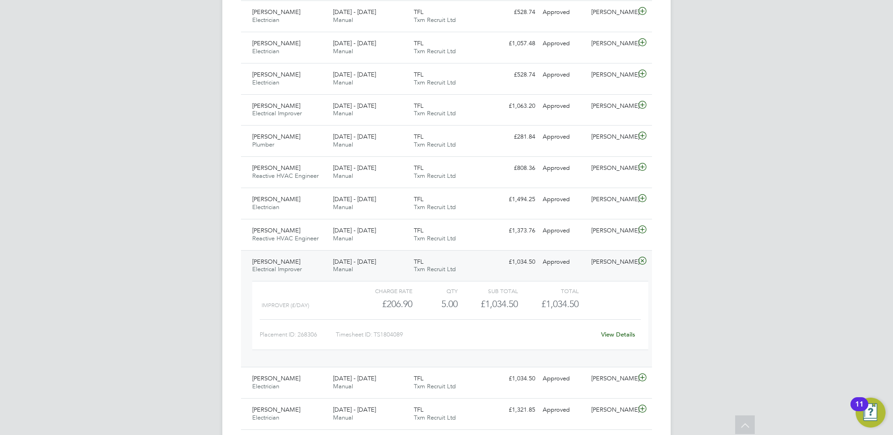
scroll to position [887, 0]
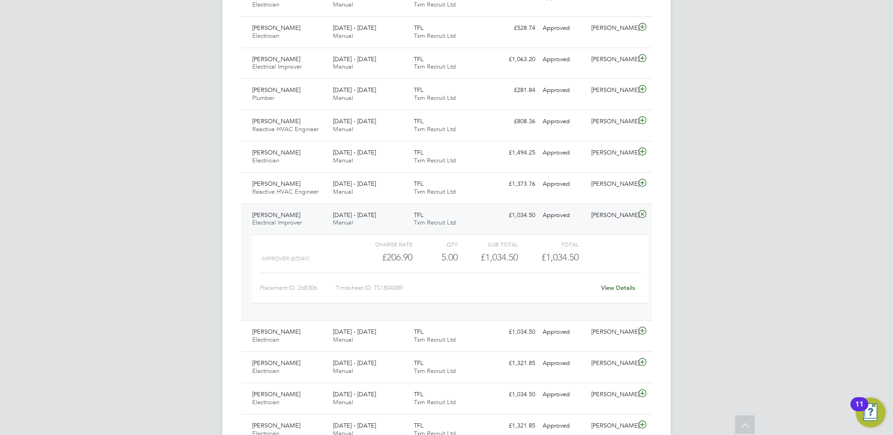
click at [282, 212] on span "[PERSON_NAME]" at bounding box center [276, 215] width 48 height 8
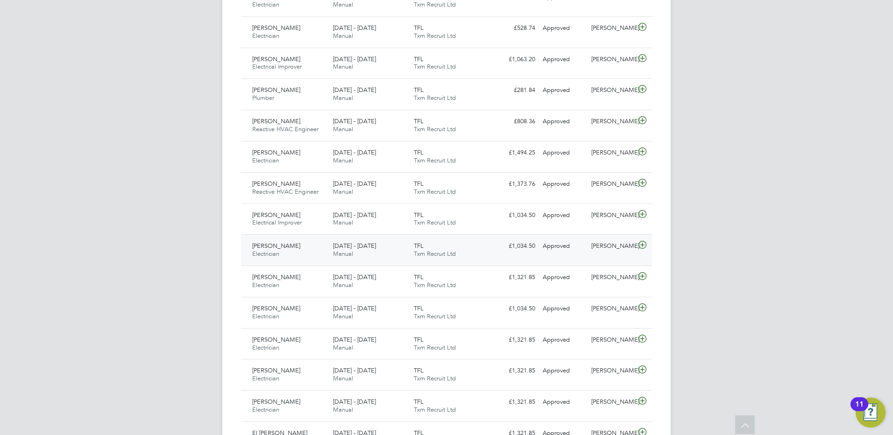
click at [286, 241] on div "[PERSON_NAME] Electrician [DATE] - [DATE]" at bounding box center [288, 250] width 81 height 23
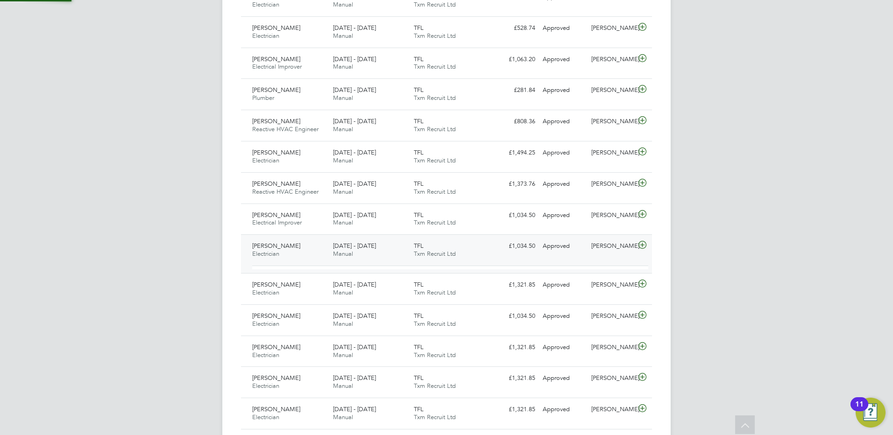
scroll to position [16, 91]
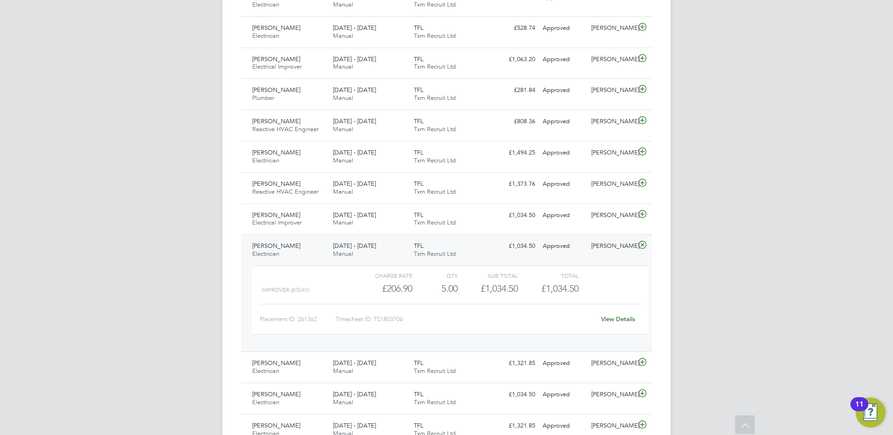
click at [281, 246] on span "[PERSON_NAME]" at bounding box center [276, 246] width 48 height 8
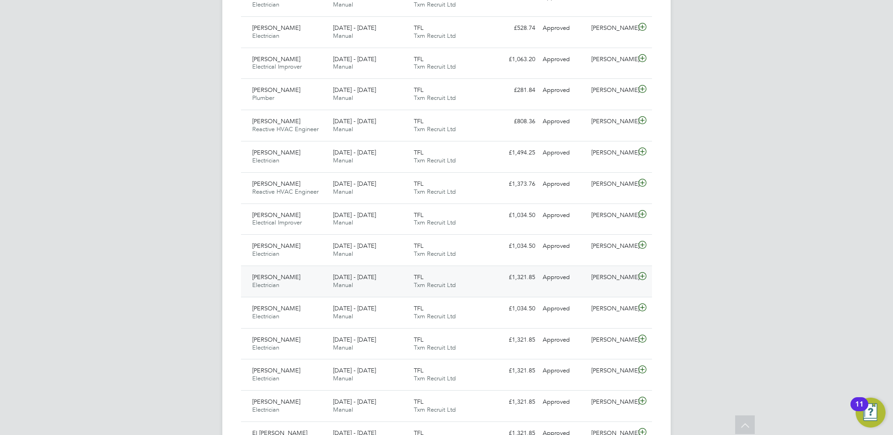
click at [281, 277] on span "[PERSON_NAME]" at bounding box center [276, 277] width 48 height 8
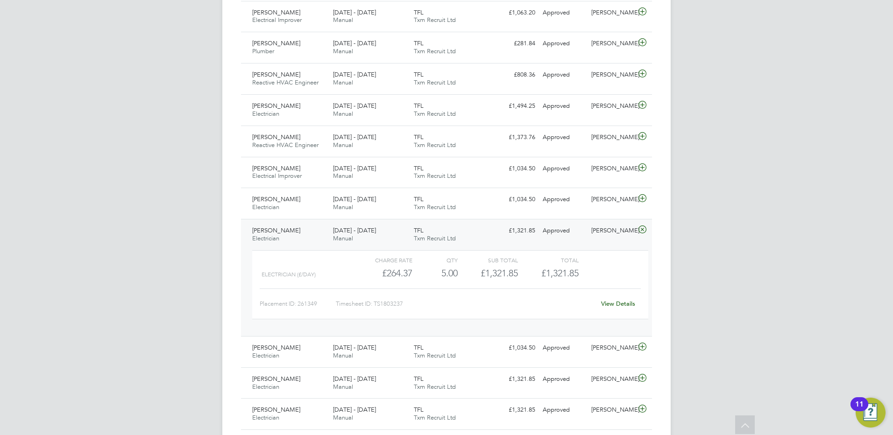
scroll to position [1027, 0]
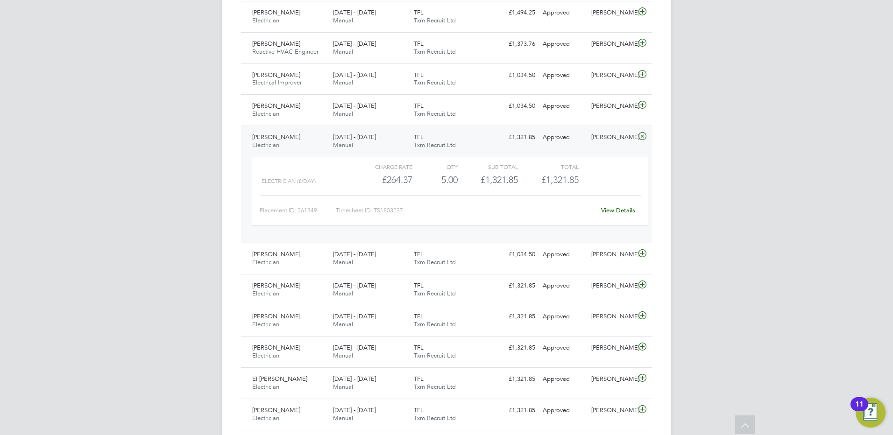
click at [283, 138] on span "[PERSON_NAME]" at bounding box center [276, 137] width 48 height 8
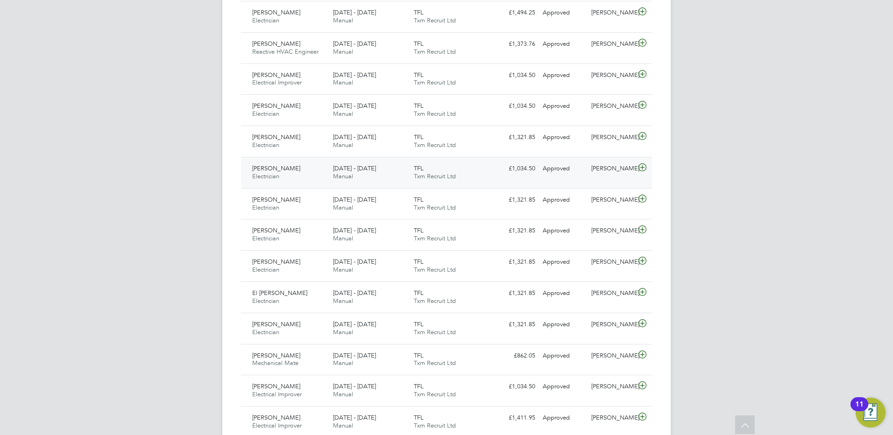
click at [278, 170] on span "[PERSON_NAME]" at bounding box center [276, 168] width 48 height 8
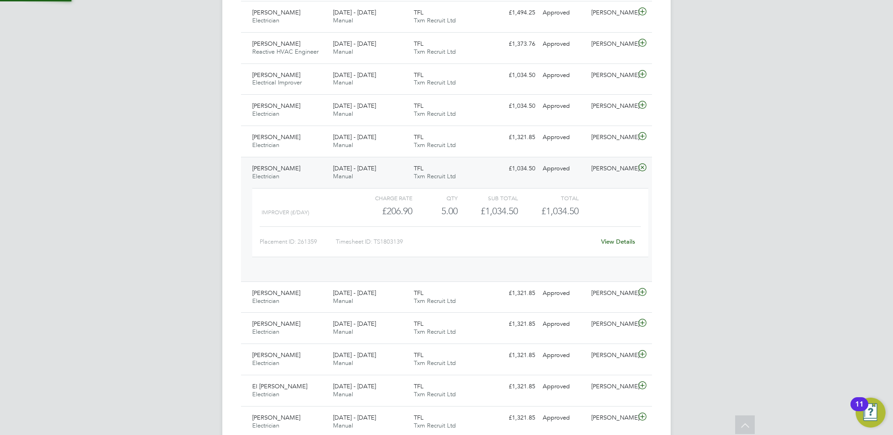
scroll to position [16, 91]
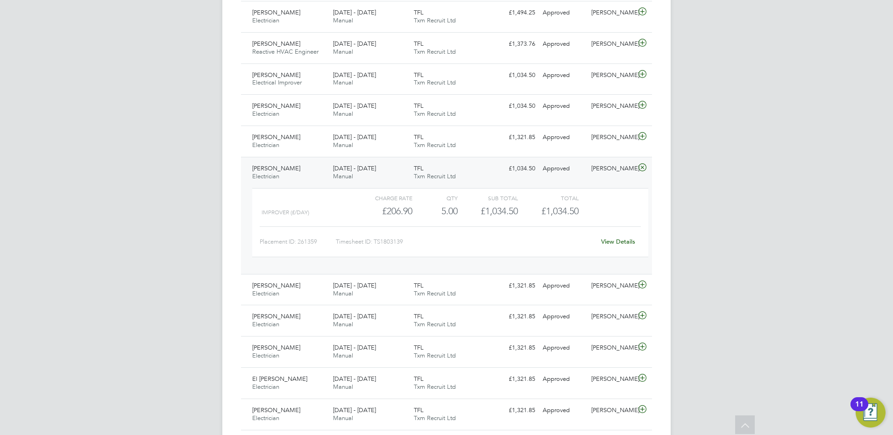
click at [278, 162] on div "[PERSON_NAME] Electrician [DATE] - [DATE]" at bounding box center [288, 172] width 81 height 23
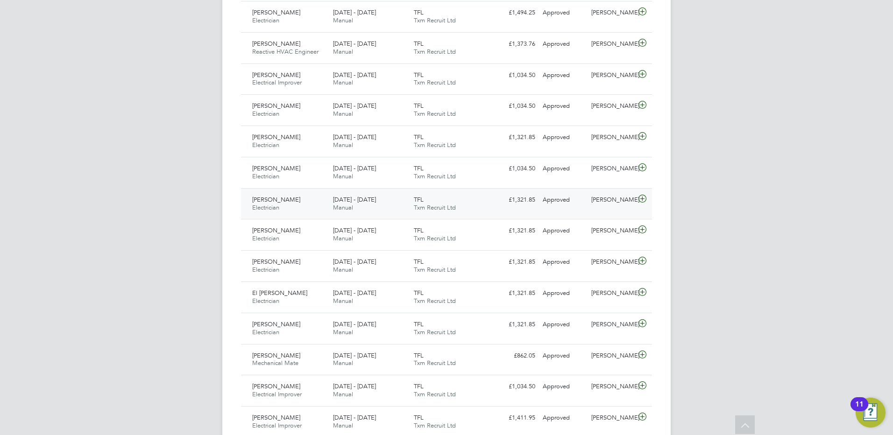
click at [284, 200] on span "[PERSON_NAME]" at bounding box center [276, 200] width 48 height 8
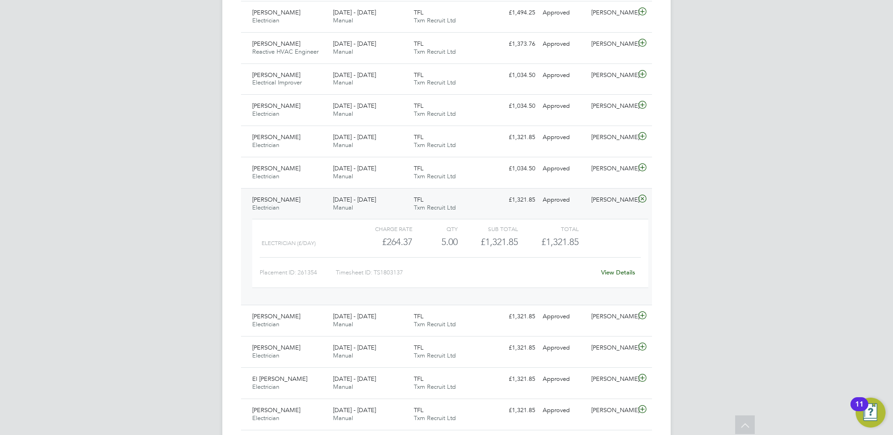
click at [275, 199] on span "[PERSON_NAME]" at bounding box center [276, 200] width 48 height 8
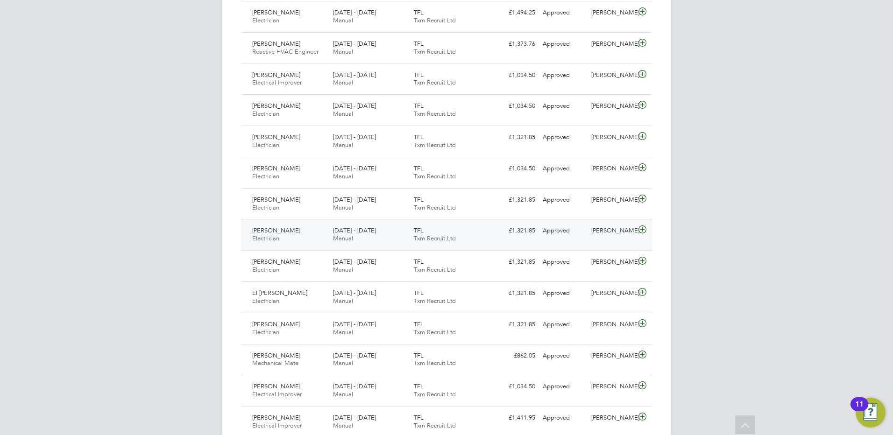
click at [283, 232] on span "[PERSON_NAME]" at bounding box center [276, 230] width 48 height 8
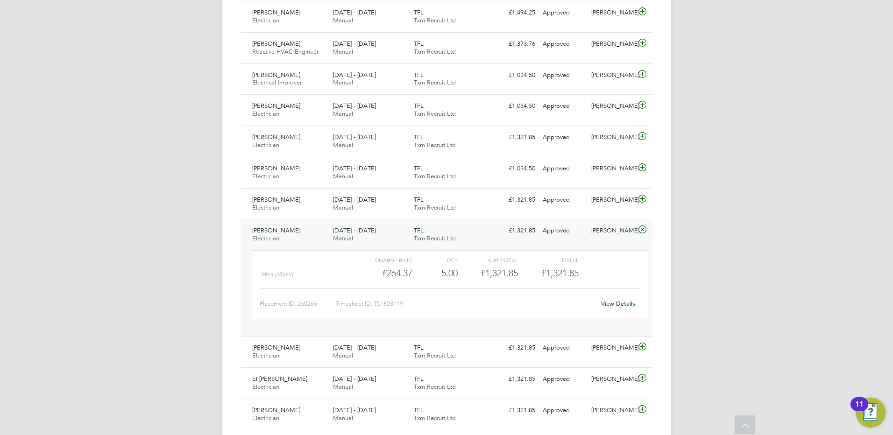
click at [283, 230] on span "[PERSON_NAME]" at bounding box center [276, 230] width 48 height 8
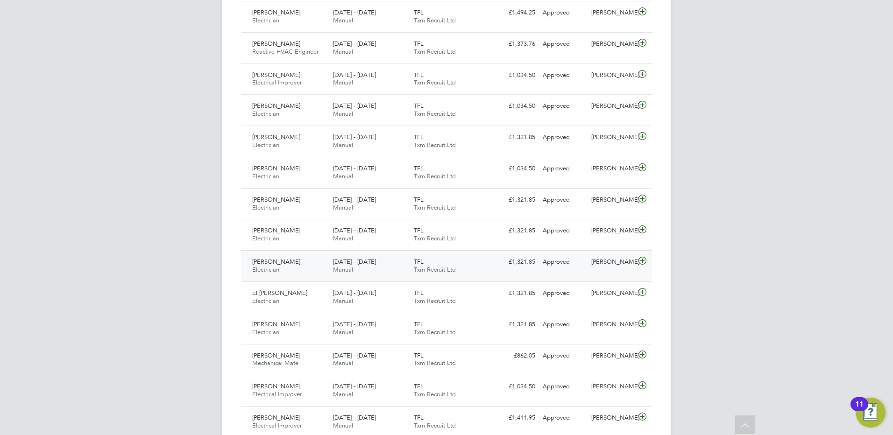
click at [283, 258] on div "[PERSON_NAME] Electrician [DATE] - [DATE]" at bounding box center [288, 265] width 81 height 23
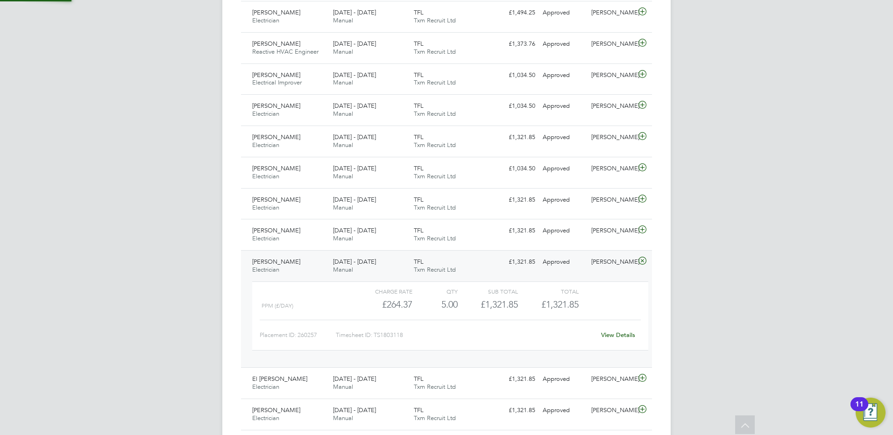
scroll to position [1074, 0]
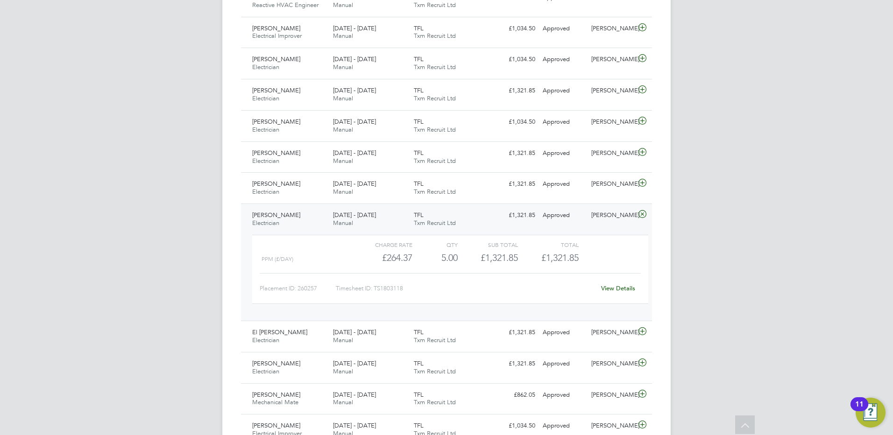
click at [285, 215] on span "[PERSON_NAME]" at bounding box center [276, 215] width 48 height 8
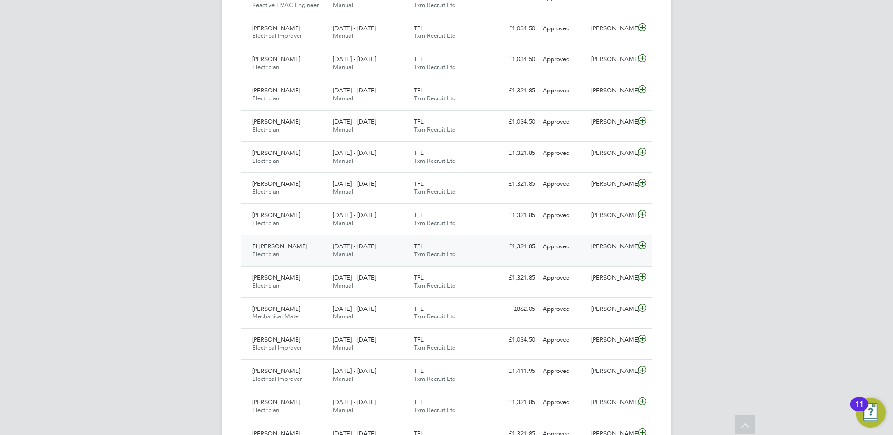
click at [284, 247] on span "El [PERSON_NAME]" at bounding box center [279, 246] width 55 height 8
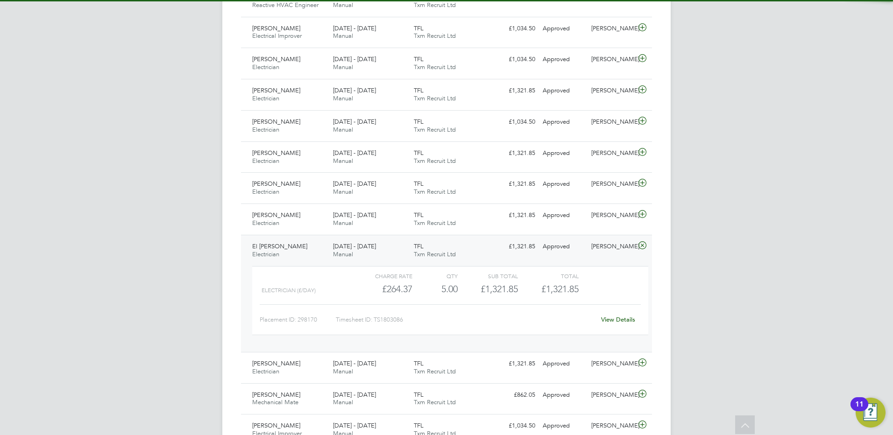
scroll to position [1120, 0]
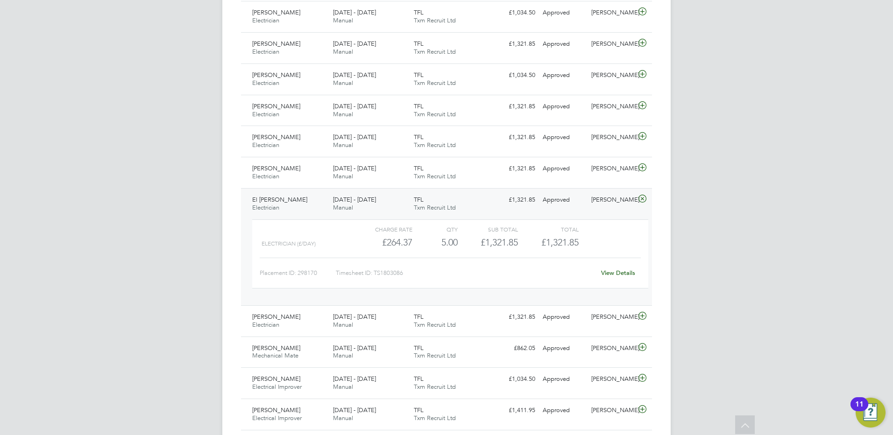
click at [282, 200] on span "El [PERSON_NAME]" at bounding box center [279, 200] width 55 height 8
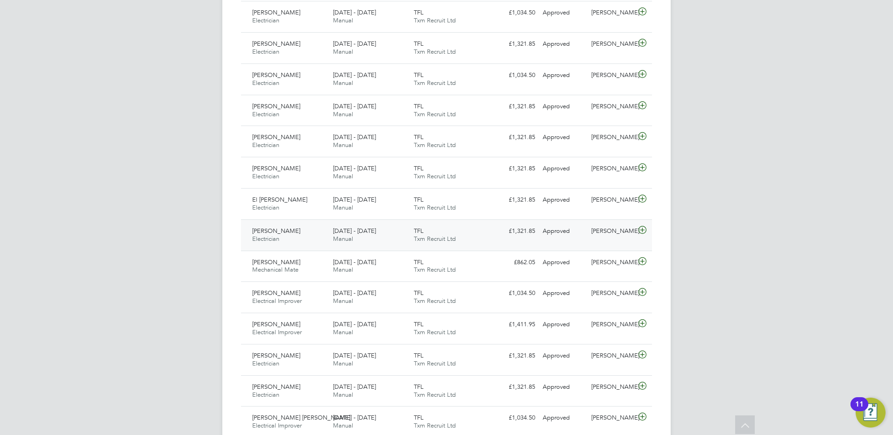
click at [280, 230] on span "[PERSON_NAME]" at bounding box center [276, 231] width 48 height 8
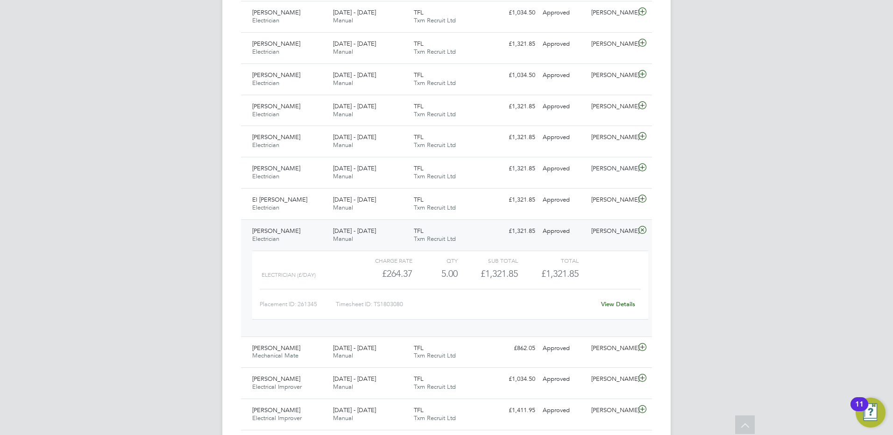
scroll to position [1167, 0]
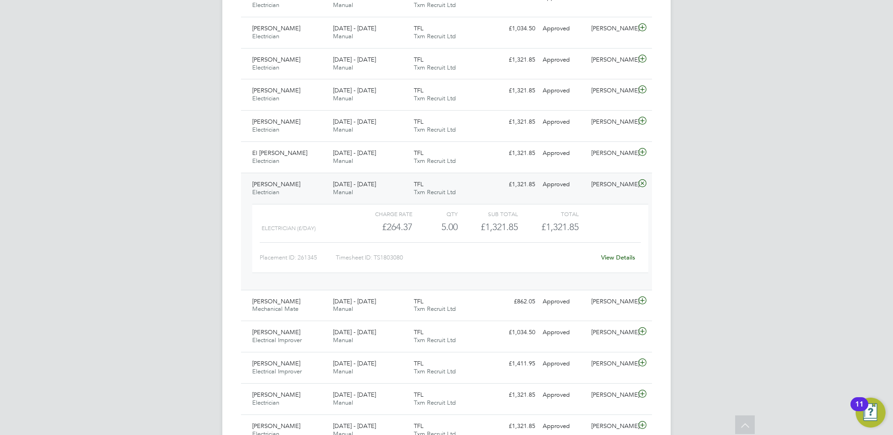
click at [281, 185] on span "[PERSON_NAME]" at bounding box center [276, 184] width 48 height 8
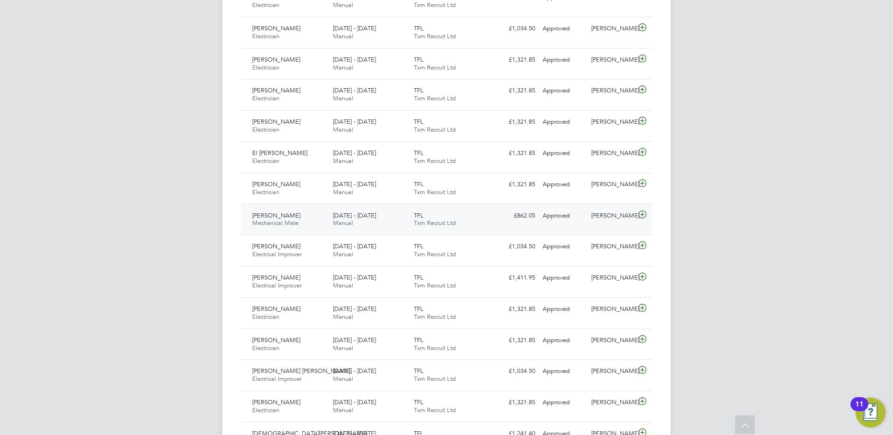
click at [281, 217] on span "[PERSON_NAME]" at bounding box center [276, 215] width 48 height 8
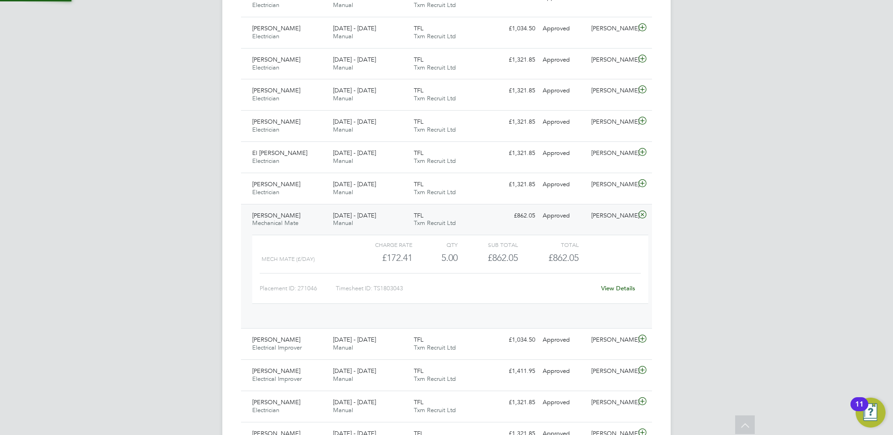
scroll to position [16, 91]
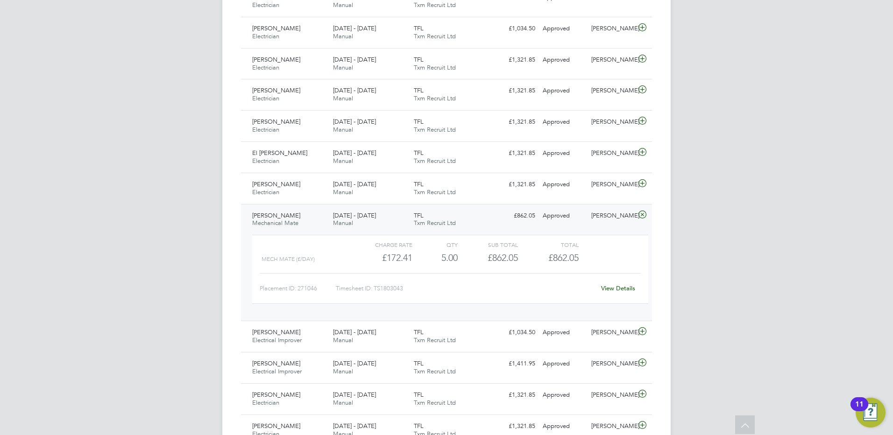
click at [282, 218] on span "[PERSON_NAME]" at bounding box center [276, 215] width 48 height 8
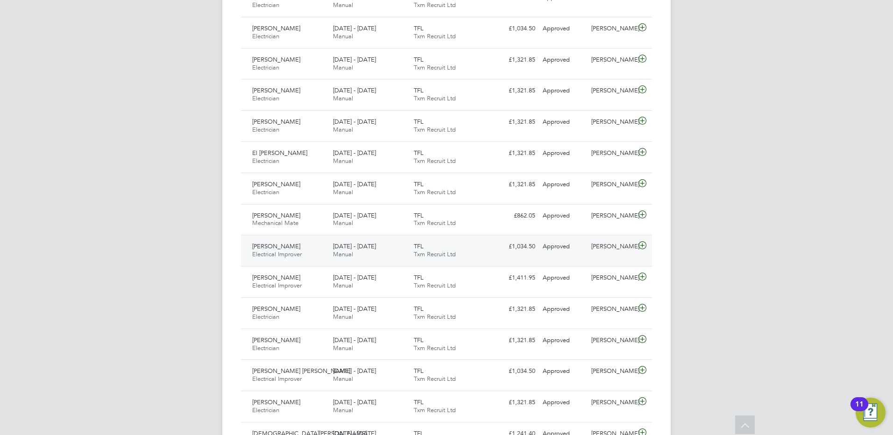
click at [282, 248] on span "[PERSON_NAME]" at bounding box center [276, 246] width 48 height 8
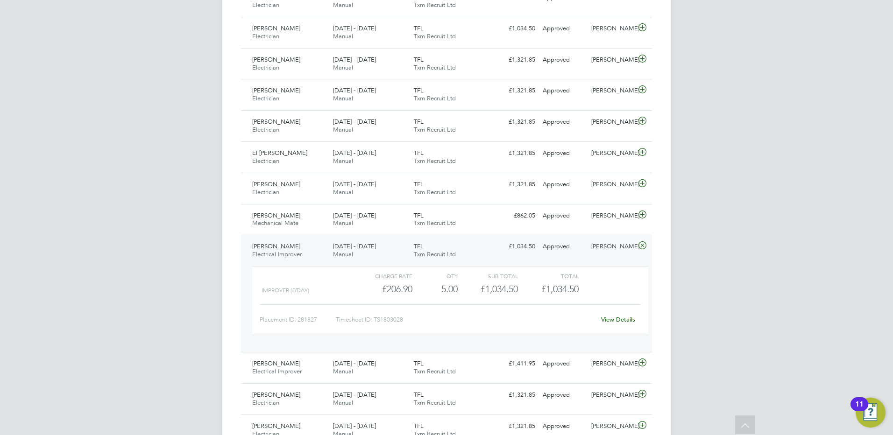
click at [280, 245] on span "[PERSON_NAME]" at bounding box center [276, 246] width 48 height 8
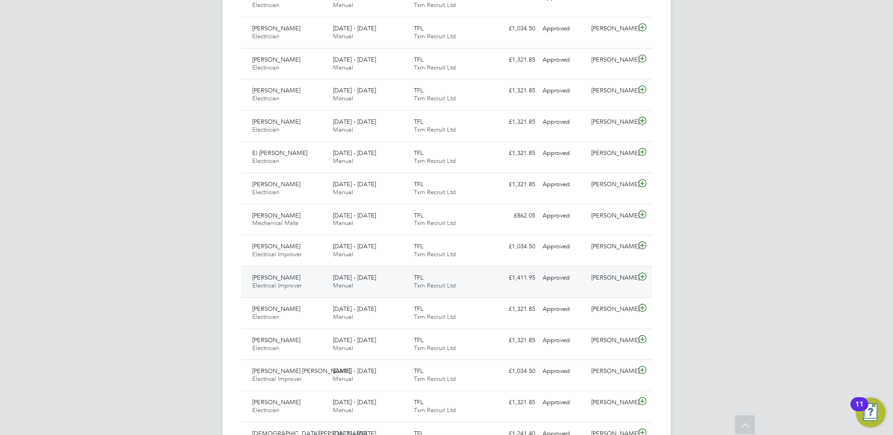
click at [277, 274] on span "[PERSON_NAME]" at bounding box center [276, 278] width 48 height 8
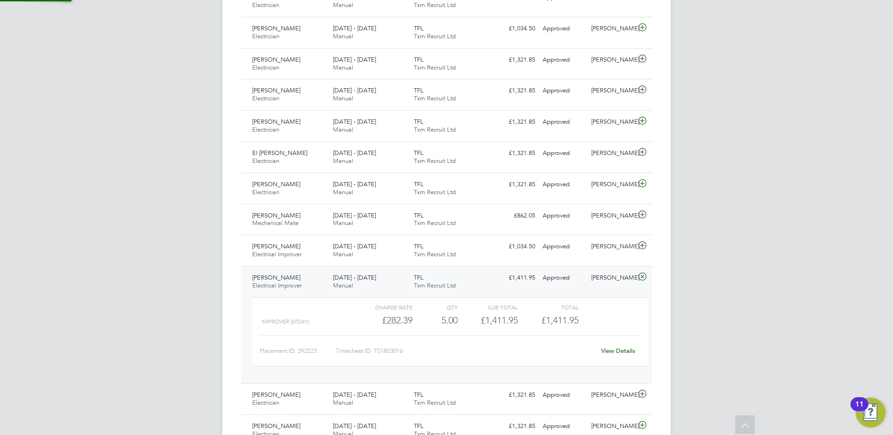
scroll to position [1260, 0]
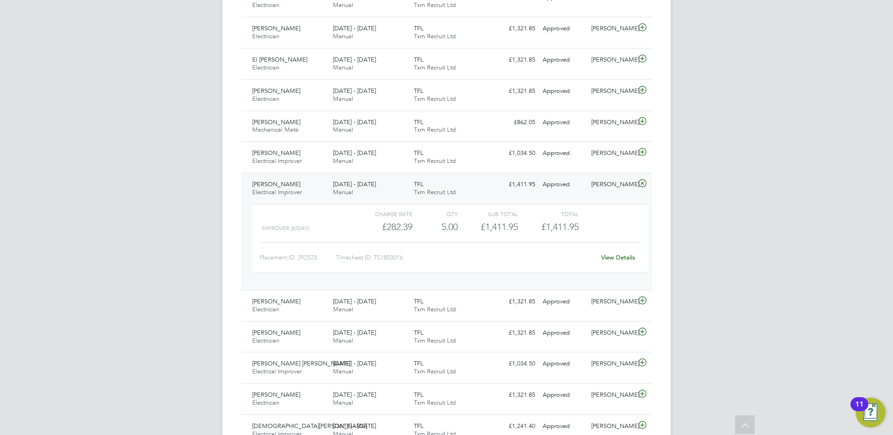
click at [273, 187] on span "[PERSON_NAME]" at bounding box center [276, 184] width 48 height 8
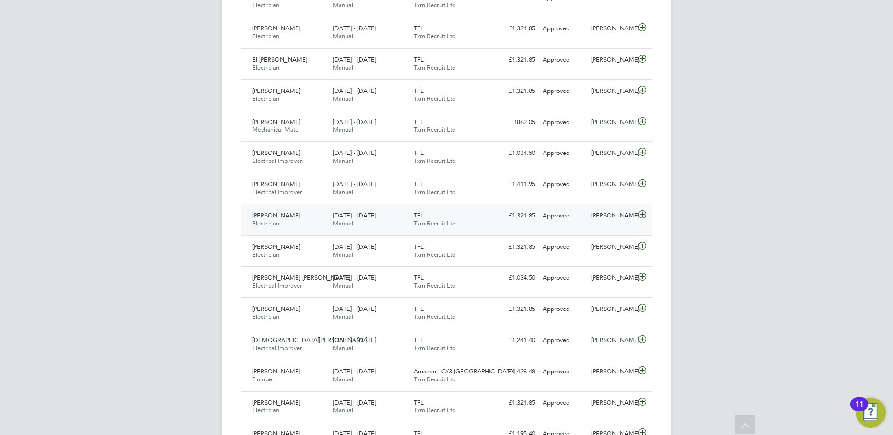
click at [274, 213] on span "[PERSON_NAME]" at bounding box center [276, 215] width 48 height 8
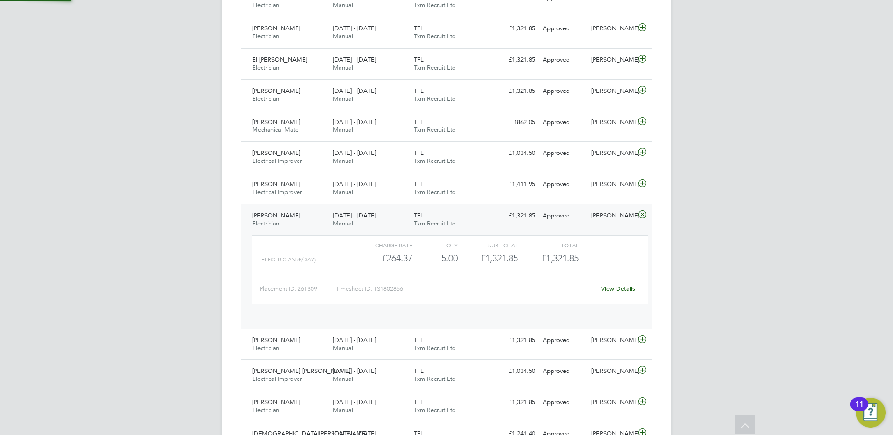
scroll to position [16, 91]
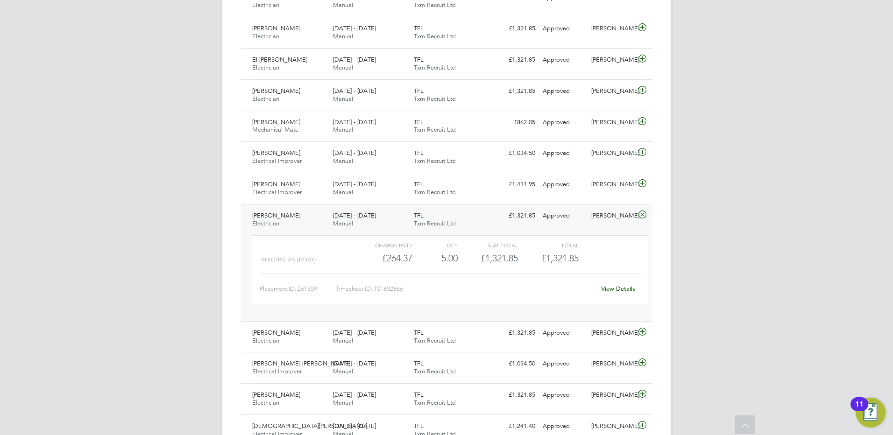
click at [299, 217] on div "[PERSON_NAME] Electrician [DATE] - [DATE]" at bounding box center [288, 219] width 81 height 23
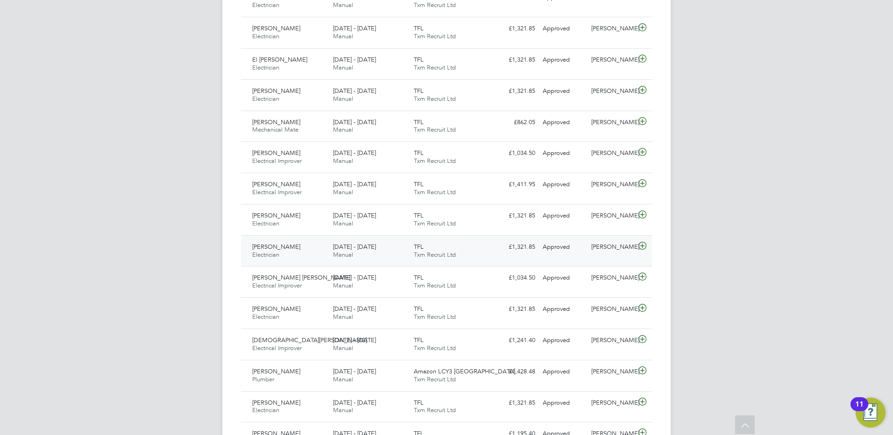
click at [287, 241] on div "[PERSON_NAME] Electrician [DATE] - [DATE]" at bounding box center [288, 250] width 81 height 23
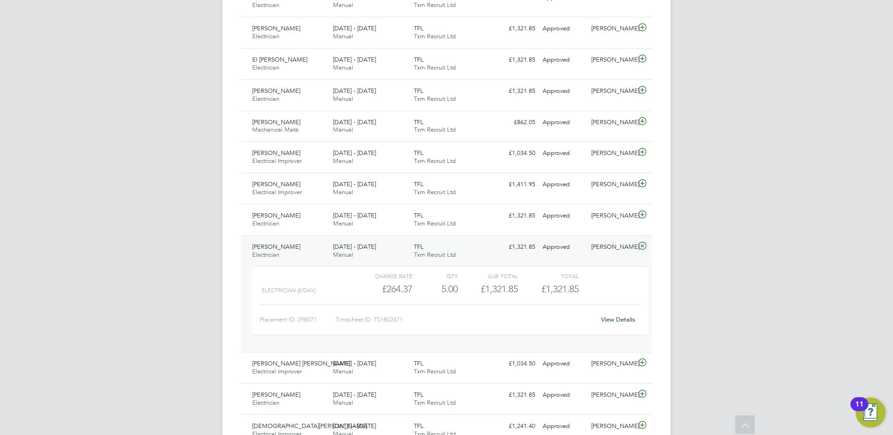
click at [281, 248] on span "[PERSON_NAME]" at bounding box center [276, 247] width 48 height 8
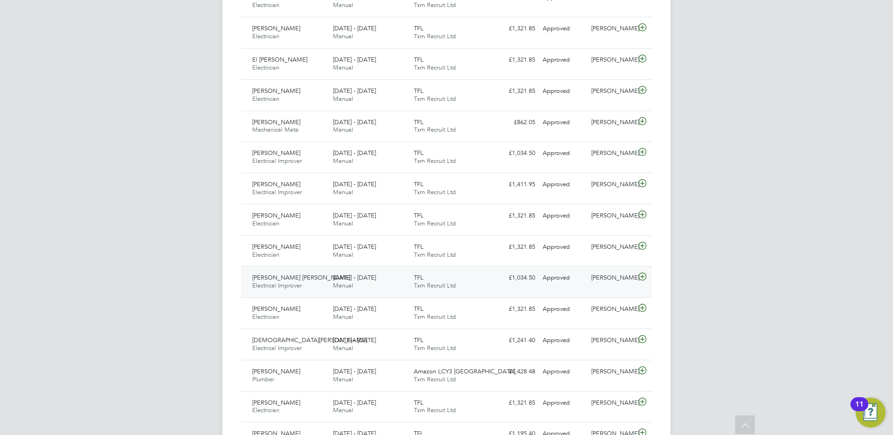
click at [282, 277] on span "[PERSON_NAME] [PERSON_NAME]" at bounding box center [301, 278] width 98 height 8
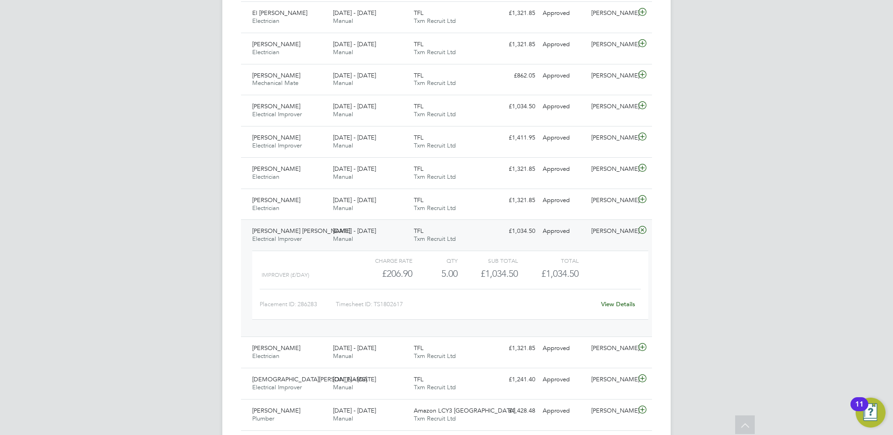
scroll to position [1354, 0]
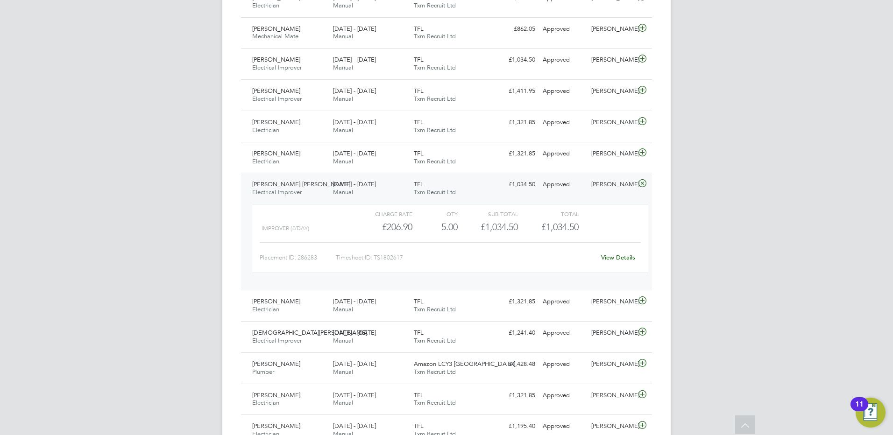
click at [299, 185] on span "[PERSON_NAME] [PERSON_NAME]" at bounding box center [301, 184] width 98 height 8
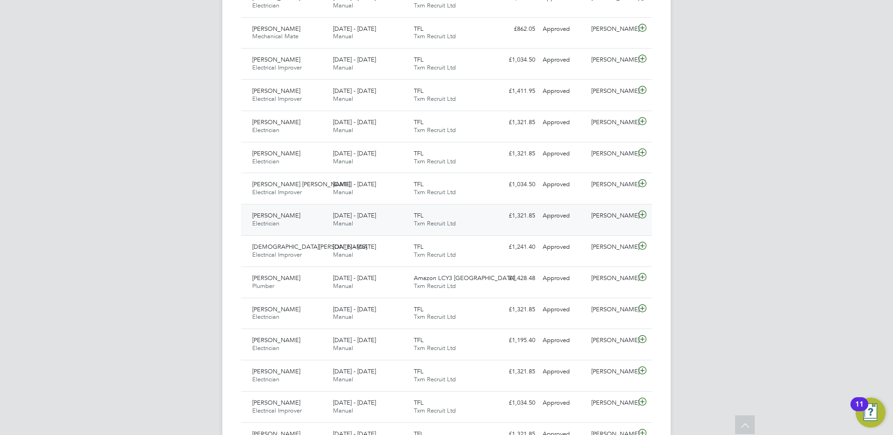
click at [290, 215] on span "[PERSON_NAME]" at bounding box center [276, 215] width 48 height 8
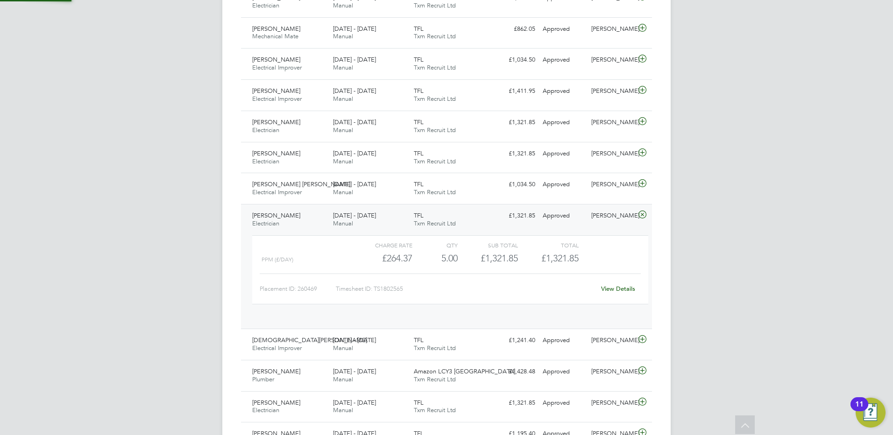
scroll to position [16, 91]
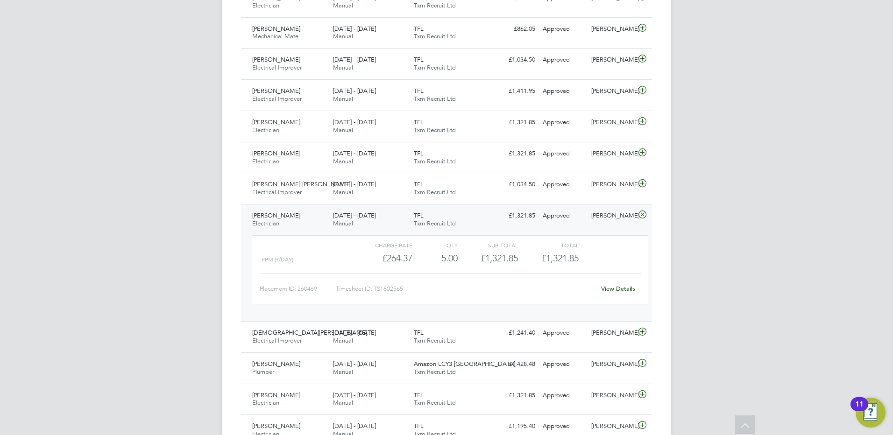
click at [288, 217] on span "[PERSON_NAME]" at bounding box center [276, 215] width 48 height 8
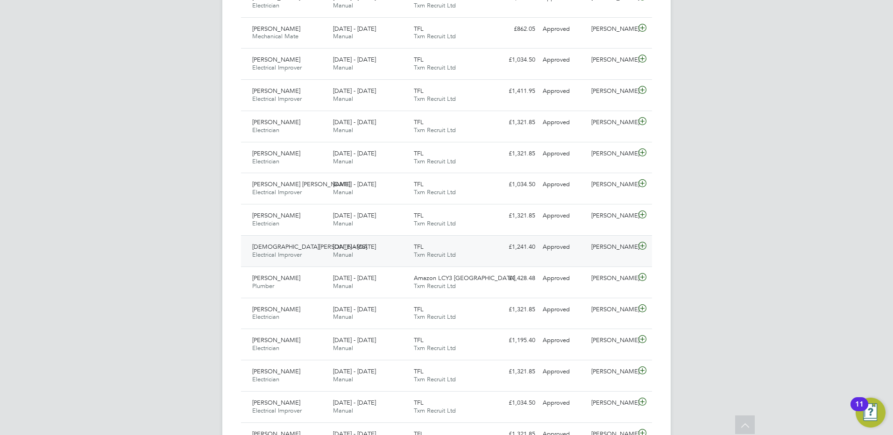
click at [286, 245] on span "[DEMOGRAPHIC_DATA][PERSON_NAME]" at bounding box center [309, 247] width 115 height 8
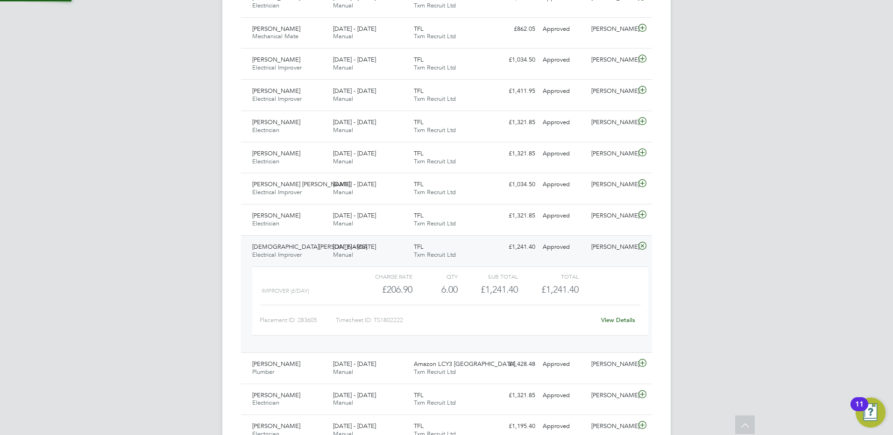
scroll to position [1447, 0]
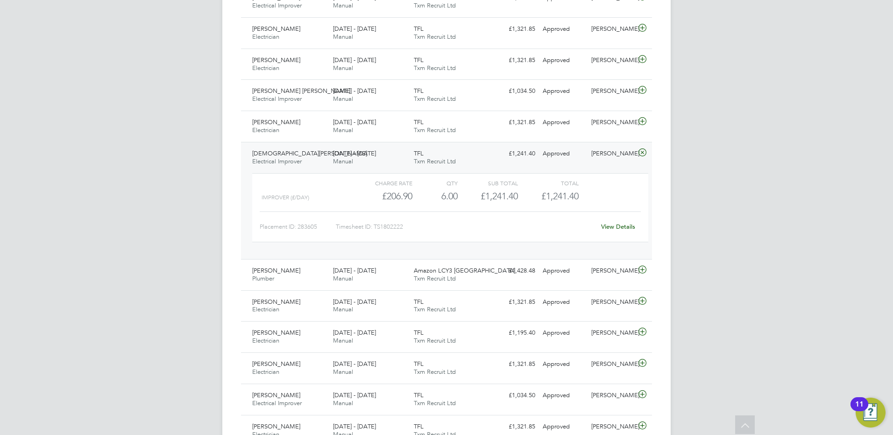
click at [285, 153] on span "[DEMOGRAPHIC_DATA][PERSON_NAME]" at bounding box center [309, 153] width 115 height 8
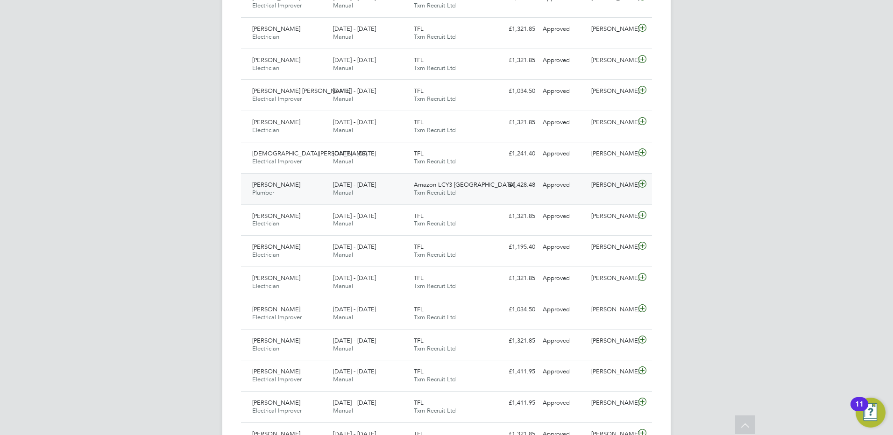
click at [278, 186] on span "[PERSON_NAME]" at bounding box center [276, 185] width 48 height 8
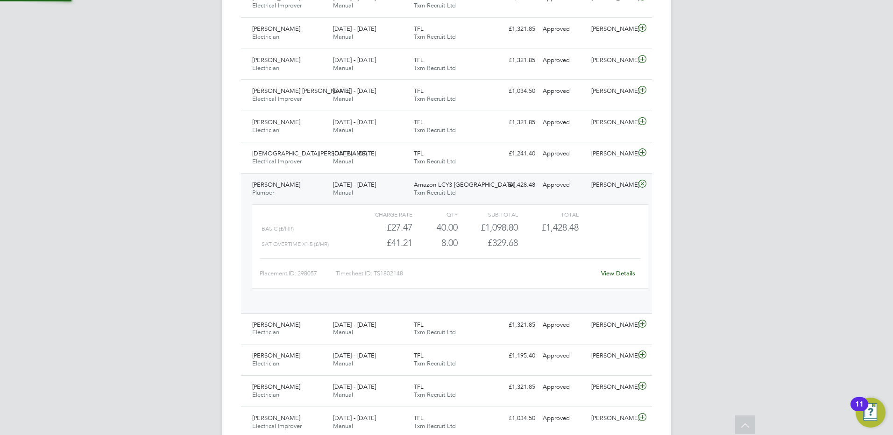
scroll to position [16, 91]
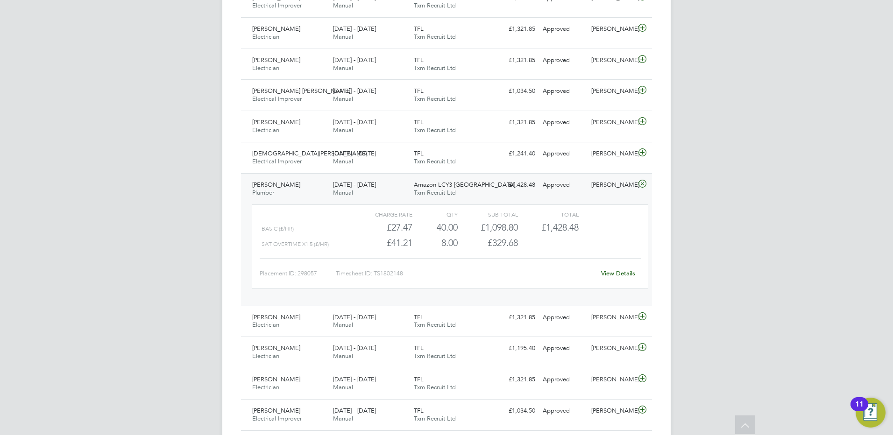
click at [282, 187] on span "[PERSON_NAME]" at bounding box center [276, 185] width 48 height 8
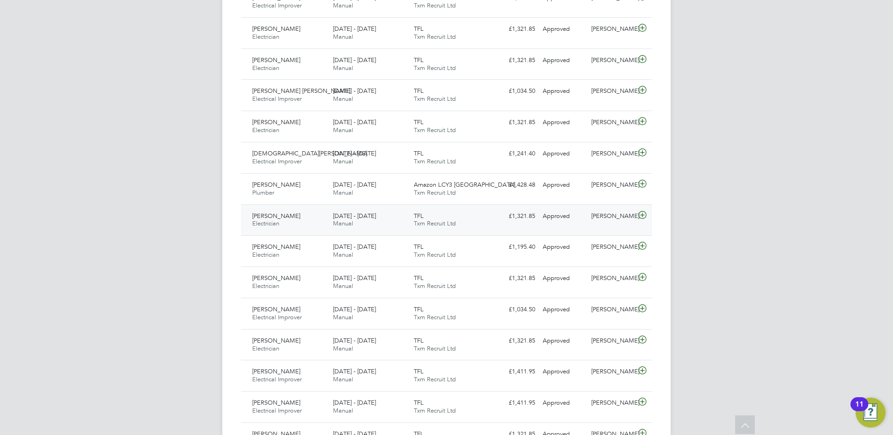
click at [281, 218] on span "[PERSON_NAME]" at bounding box center [276, 216] width 48 height 8
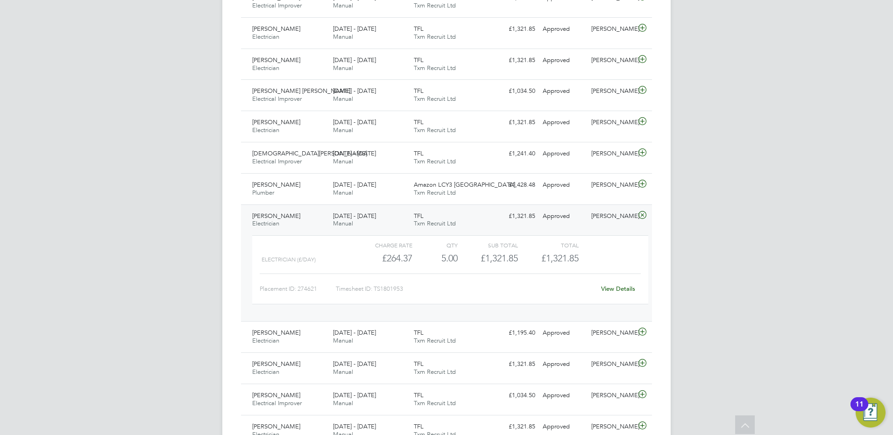
click at [296, 218] on div "[PERSON_NAME] Electrician [DATE] - [DATE]" at bounding box center [288, 220] width 81 height 23
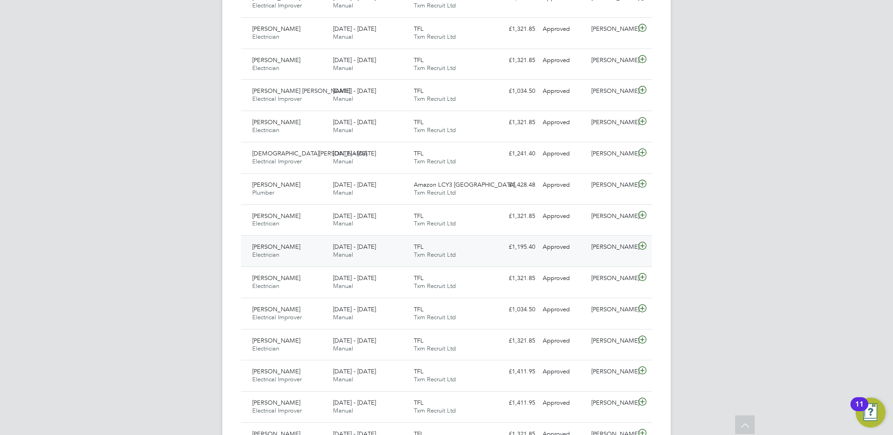
click at [281, 249] on span "[PERSON_NAME]" at bounding box center [276, 247] width 48 height 8
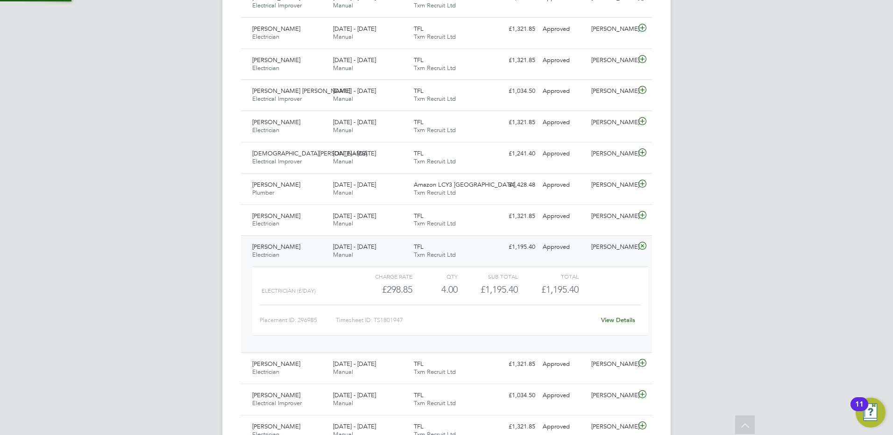
scroll to position [1494, 0]
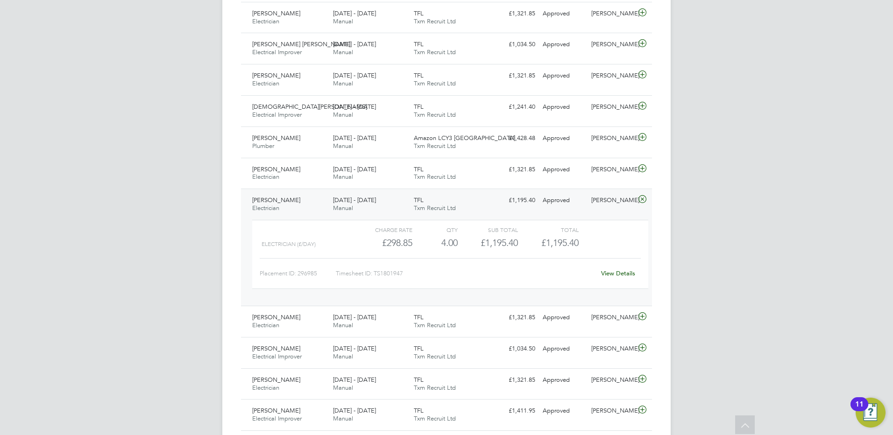
click at [281, 202] on span "[PERSON_NAME]" at bounding box center [276, 200] width 48 height 8
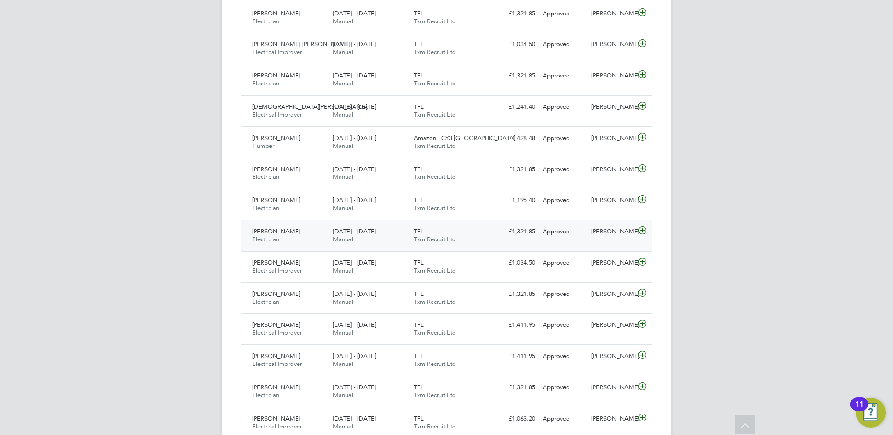
click at [274, 231] on span "[PERSON_NAME]" at bounding box center [276, 231] width 48 height 8
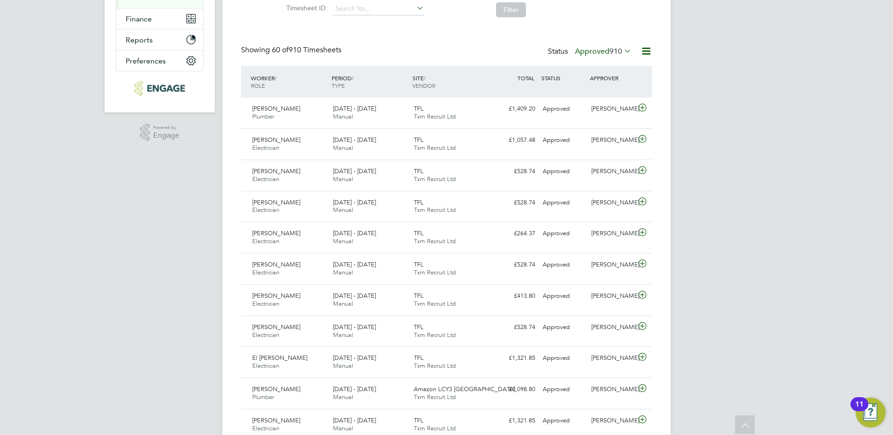
scroll to position [0, 0]
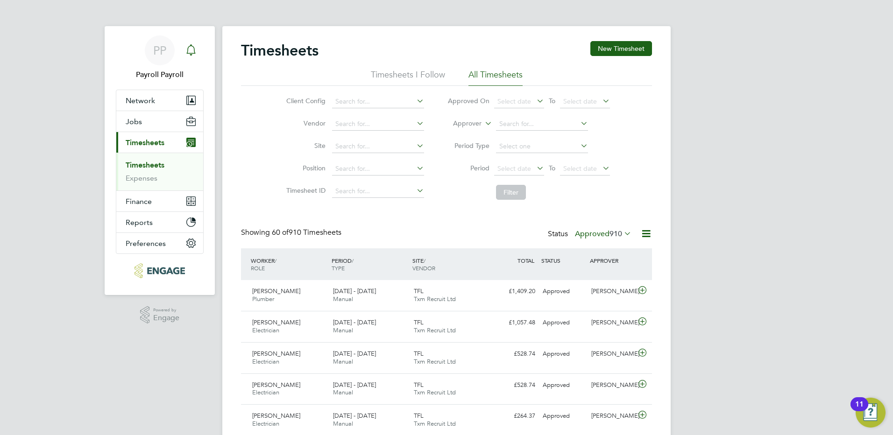
drag, startPoint x: 162, startPoint y: 54, endPoint x: 198, endPoint y: 48, distance: 36.9
click at [162, 54] on span "PP" at bounding box center [159, 50] width 13 height 12
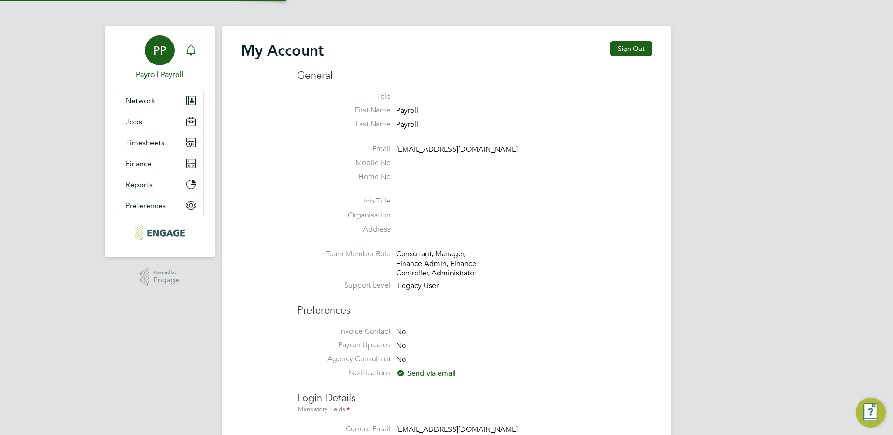
type input "[EMAIL_ADDRESS][DOMAIN_NAME]"
click at [632, 49] on button "Sign Out" at bounding box center [631, 48] width 42 height 15
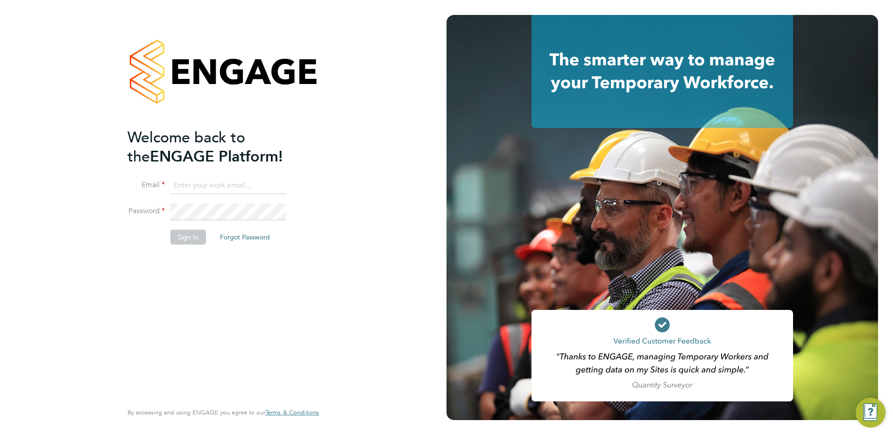
type input "[EMAIL_ADDRESS][DOMAIN_NAME]"
